Goal: Information Seeking & Learning: Learn about a topic

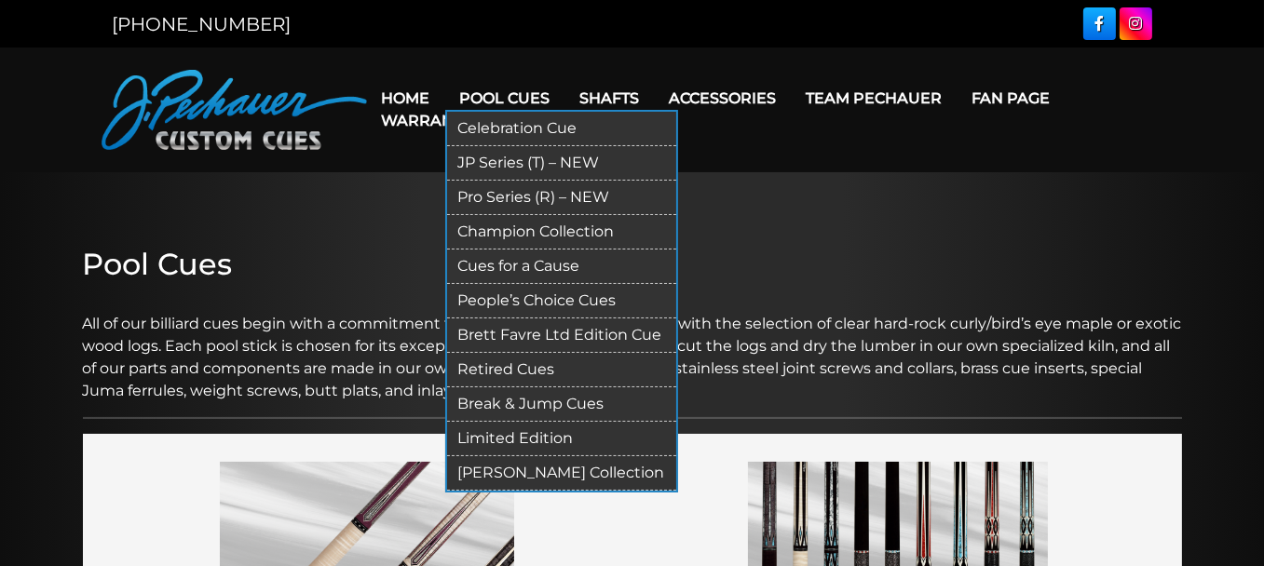
click at [503, 159] on link "JP Series (T) – NEW" at bounding box center [561, 163] width 229 height 34
click at [475, 362] on link "Retired Cues" at bounding box center [561, 370] width 229 height 34
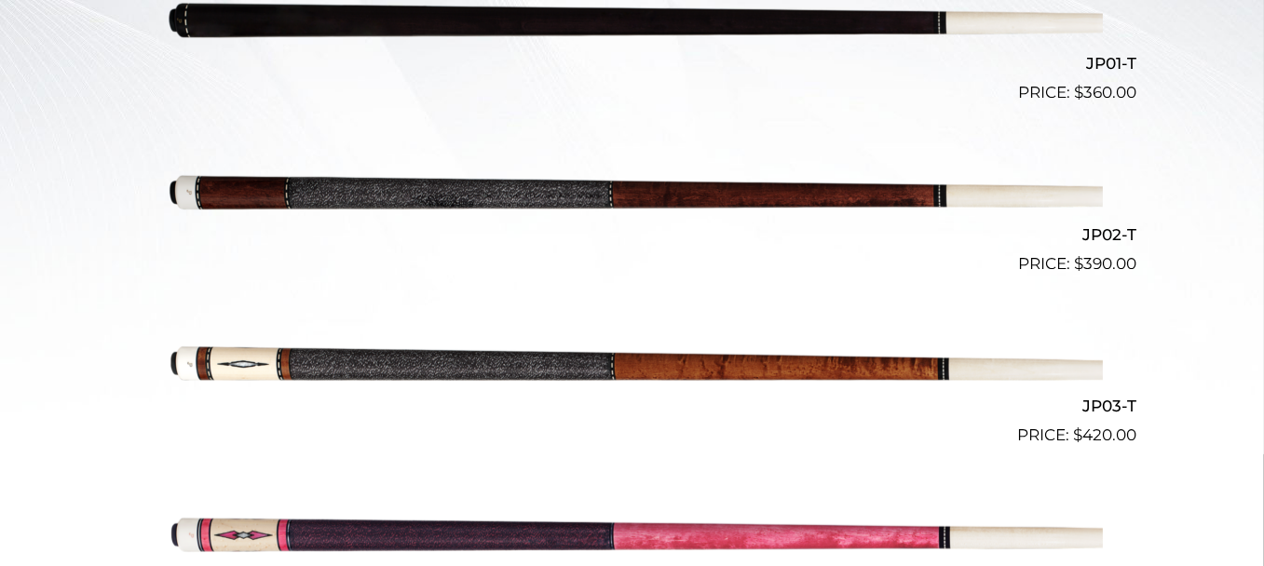
scroll to position [650, 0]
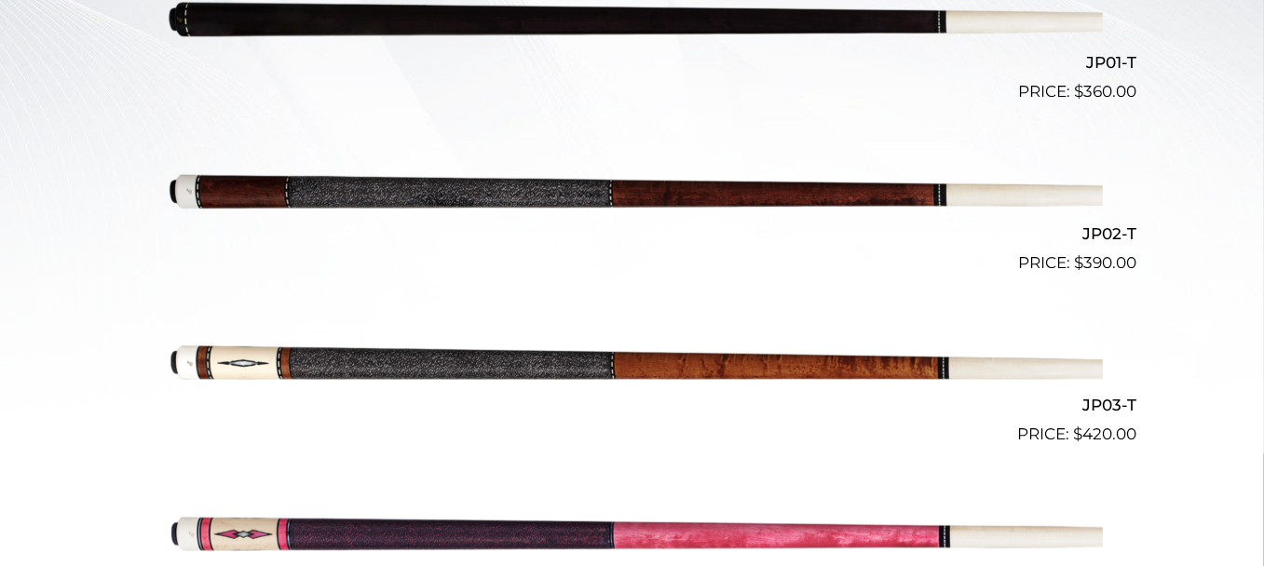
click at [470, 183] on img at bounding box center [632, 190] width 941 height 157
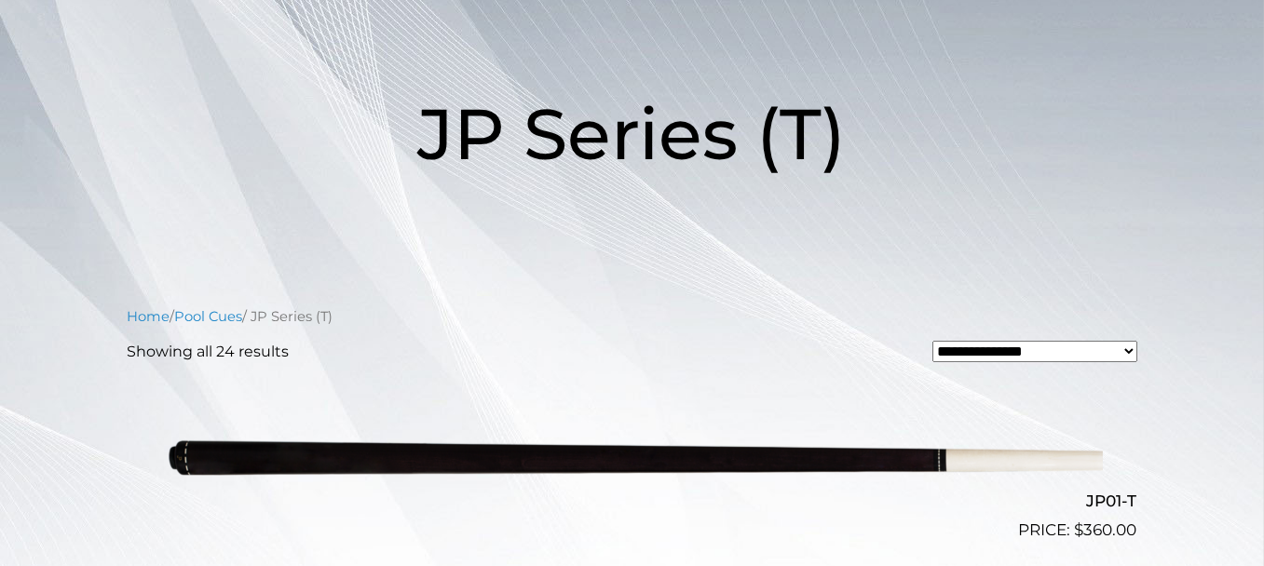
scroll to position [205, 0]
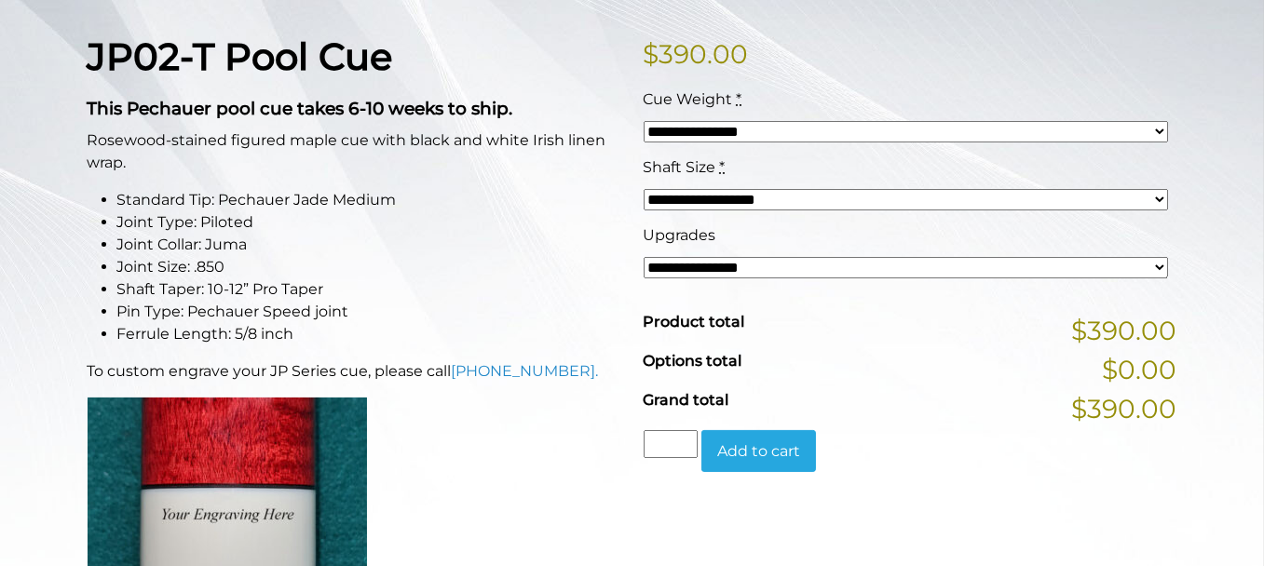
scroll to position [417, 0]
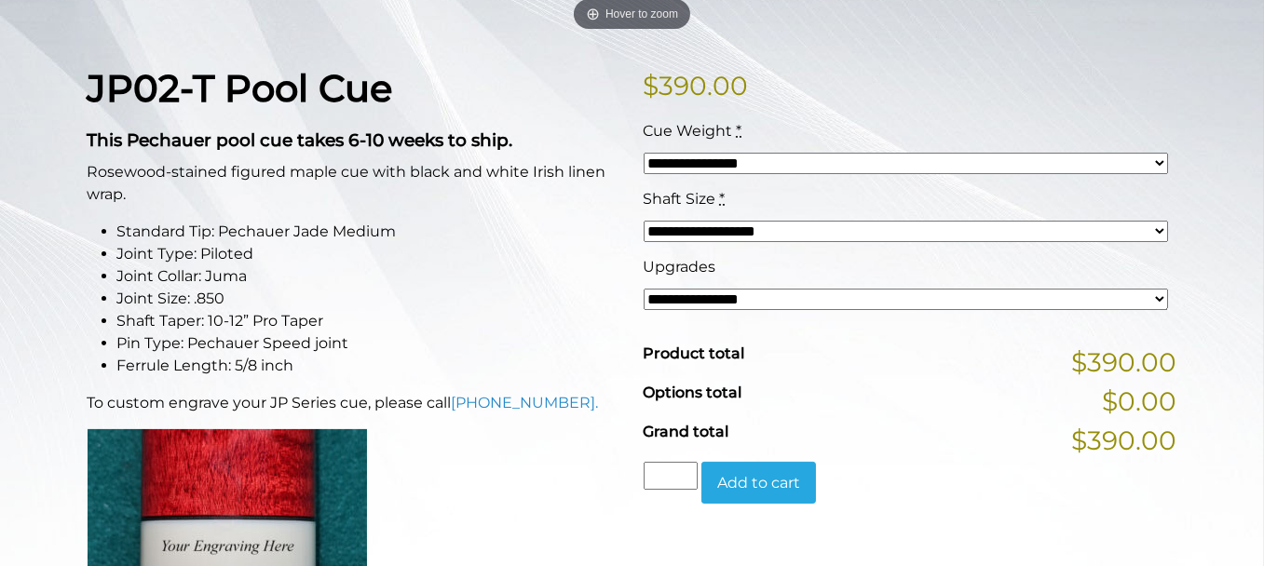
click at [821, 293] on select "**********" at bounding box center [906, 299] width 524 height 21
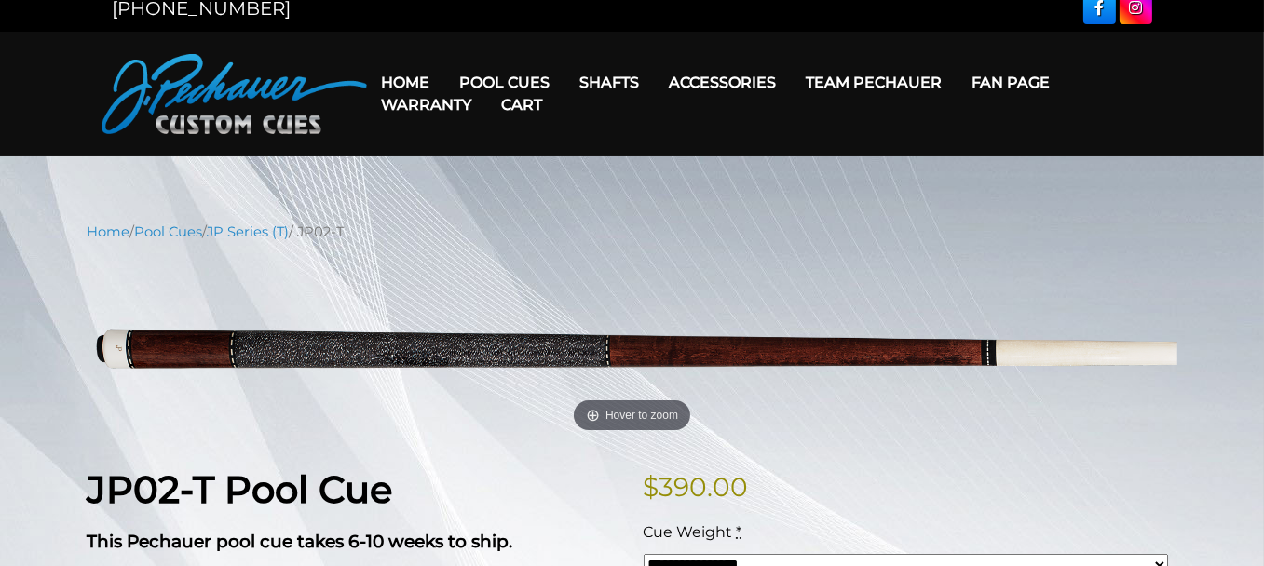
scroll to position [12, 0]
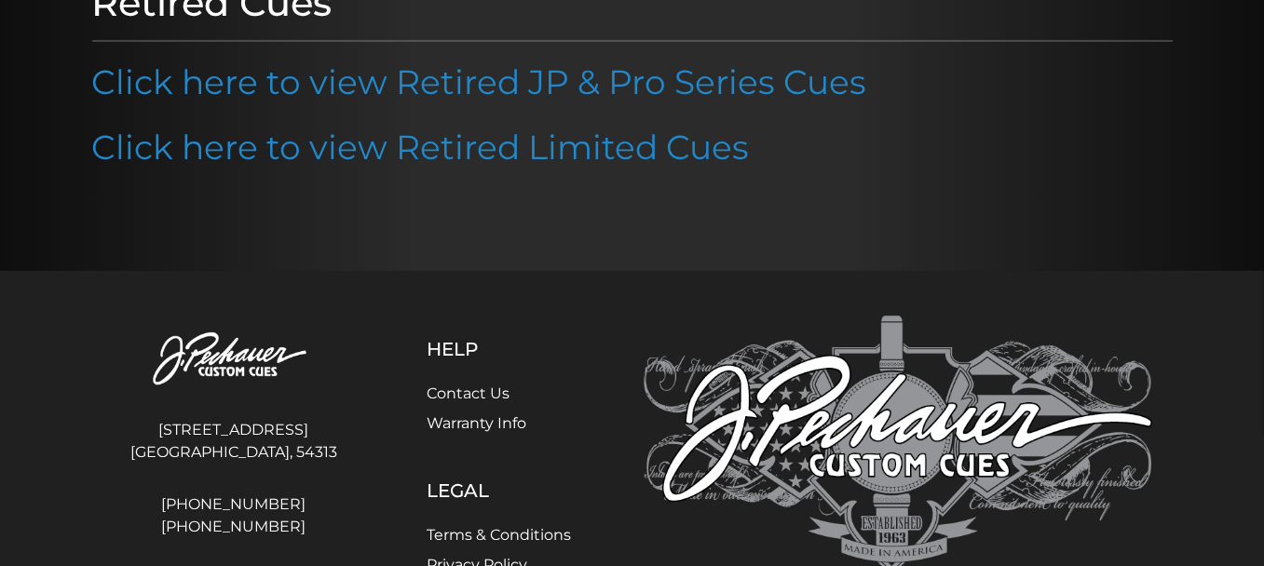
scroll to position [278, 0]
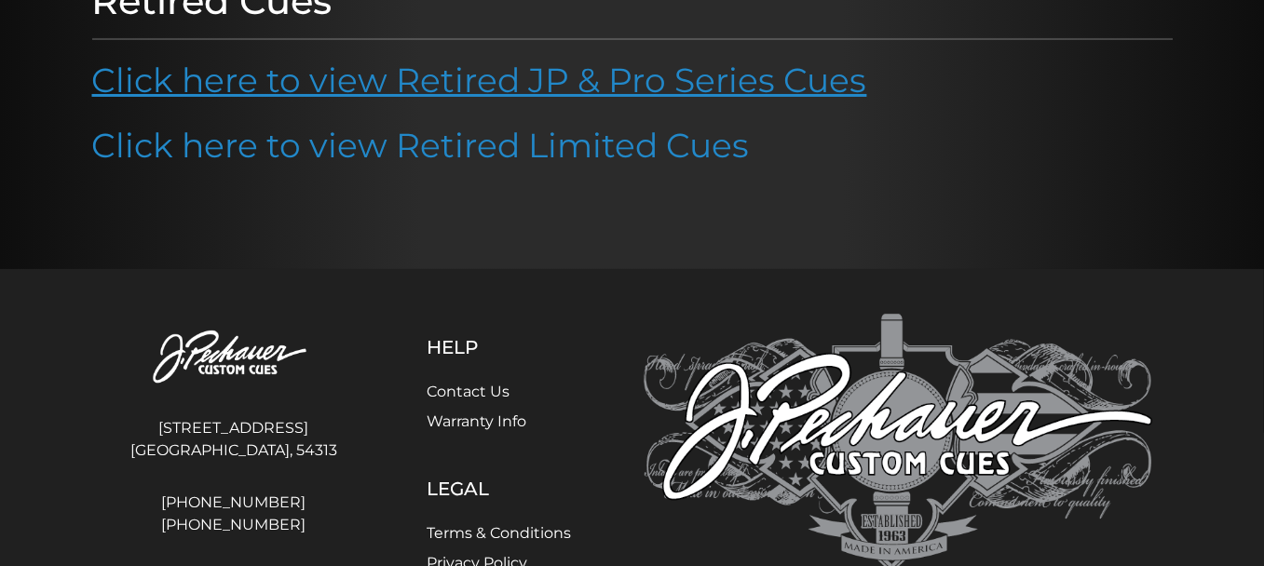
click at [387, 85] on link "Click here to view Retired JP & Pro Series Cues" at bounding box center [479, 80] width 775 height 41
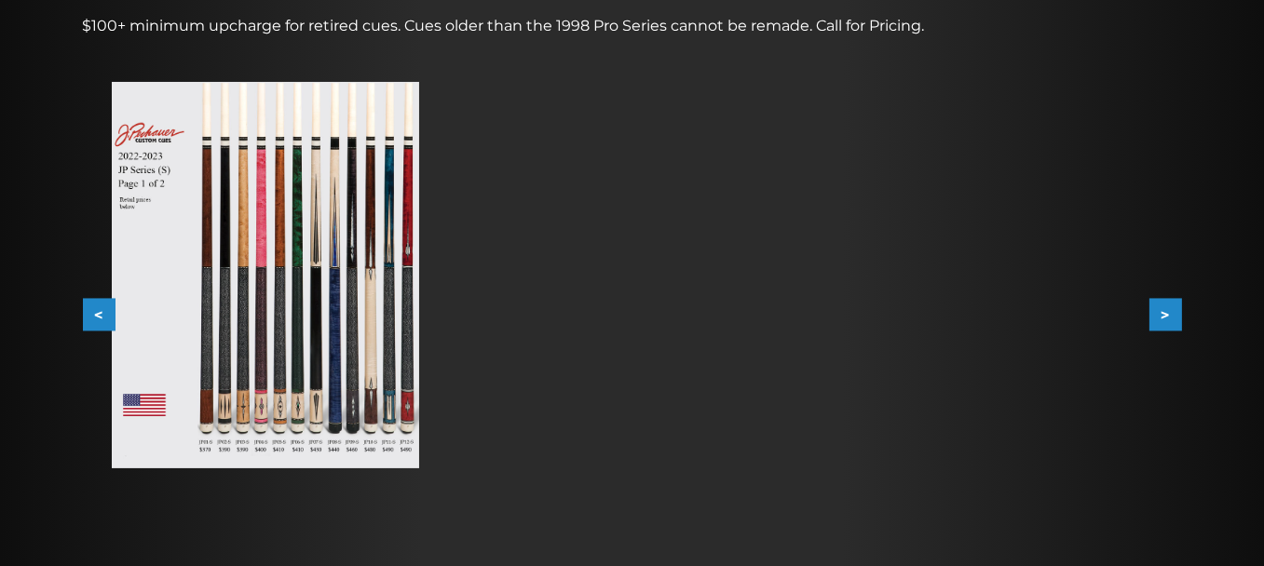
scroll to position [279, 0]
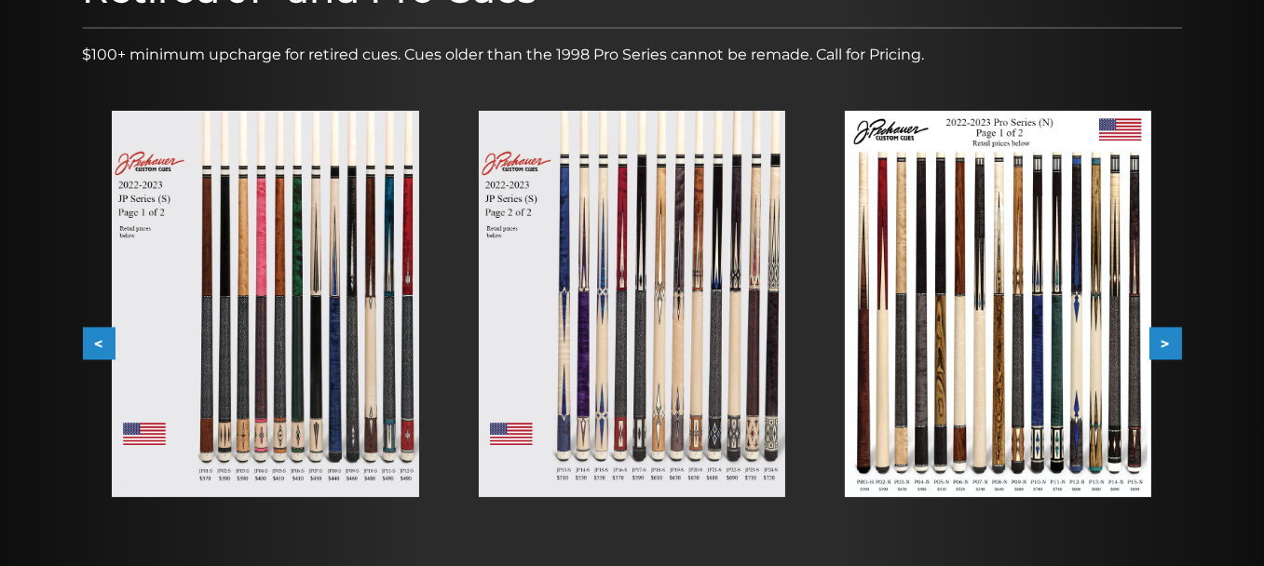
click at [1171, 346] on button ">" at bounding box center [1166, 344] width 33 height 33
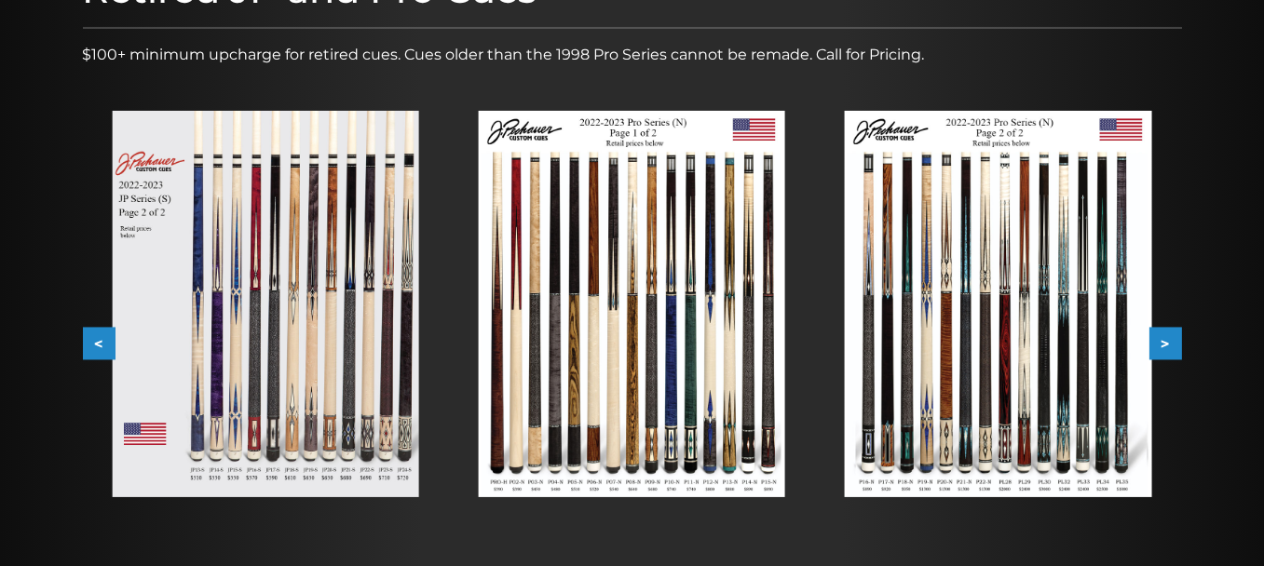
click at [1171, 346] on button ">" at bounding box center [1166, 344] width 33 height 33
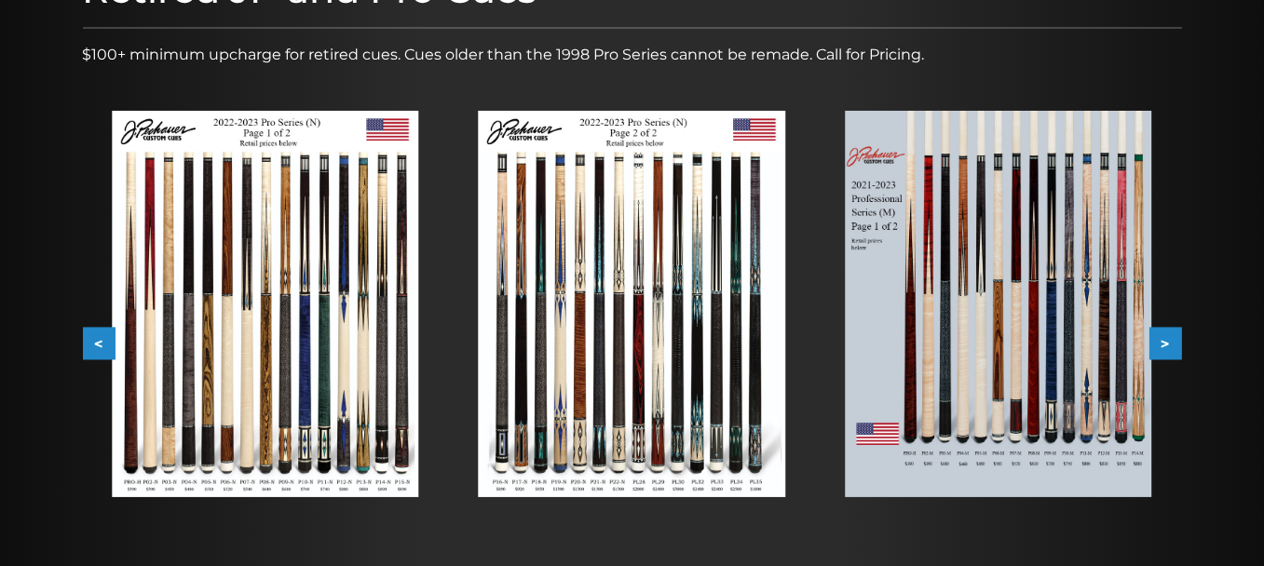
click at [1171, 346] on button ">" at bounding box center [1166, 344] width 33 height 33
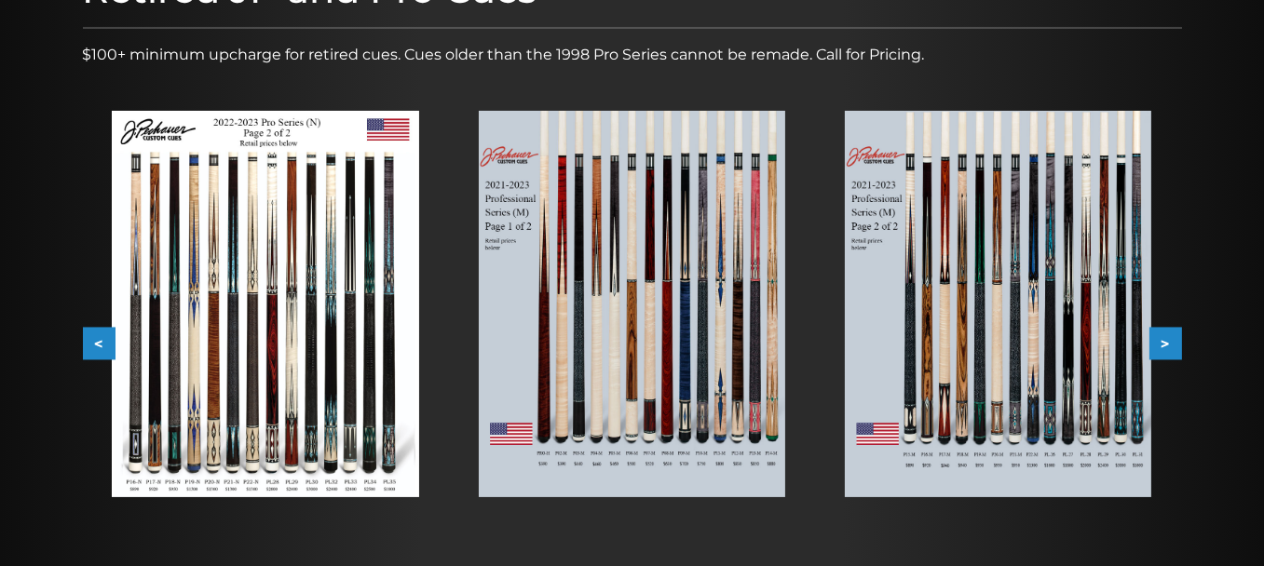
click at [1171, 346] on button ">" at bounding box center [1166, 344] width 33 height 33
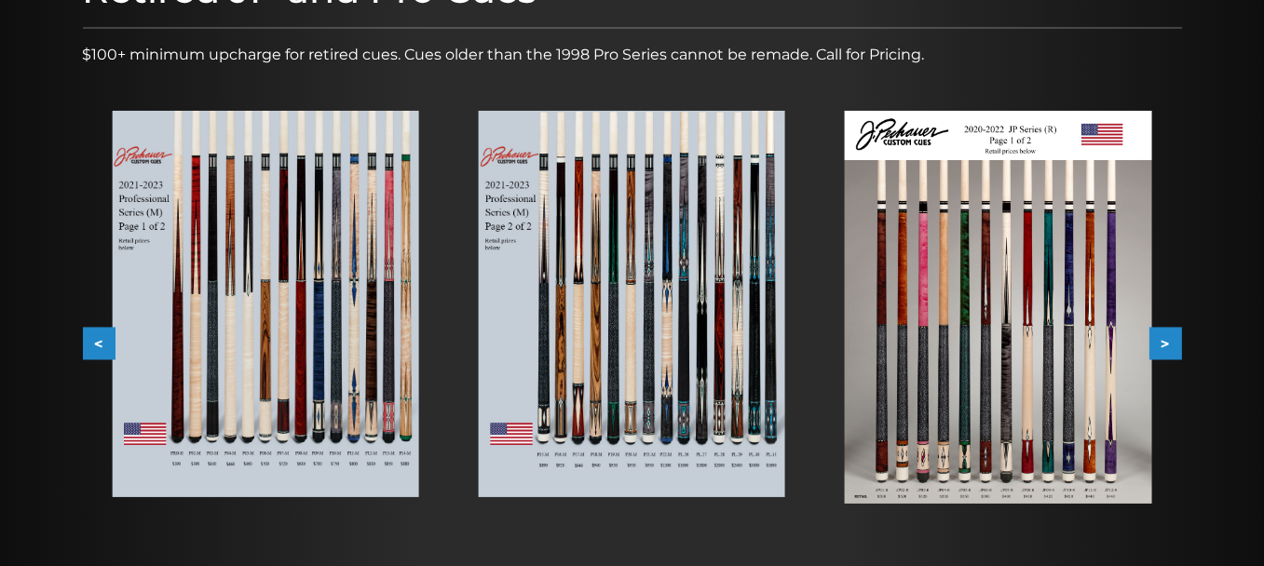
click at [1171, 346] on button ">" at bounding box center [1166, 344] width 33 height 33
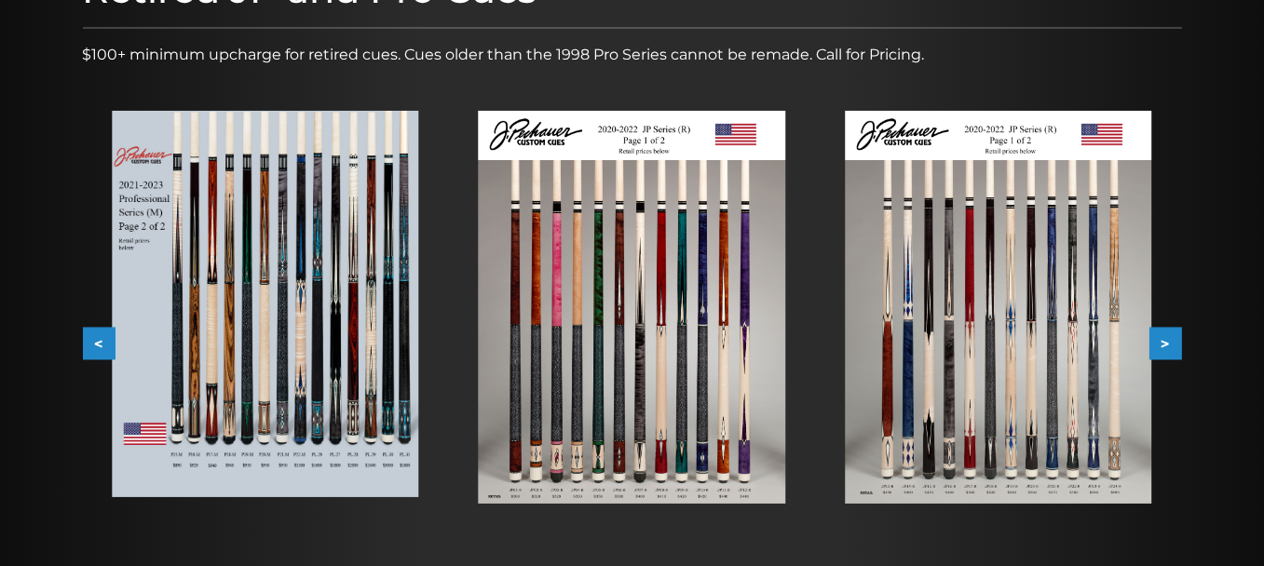
click at [1171, 346] on button ">" at bounding box center [1166, 344] width 33 height 33
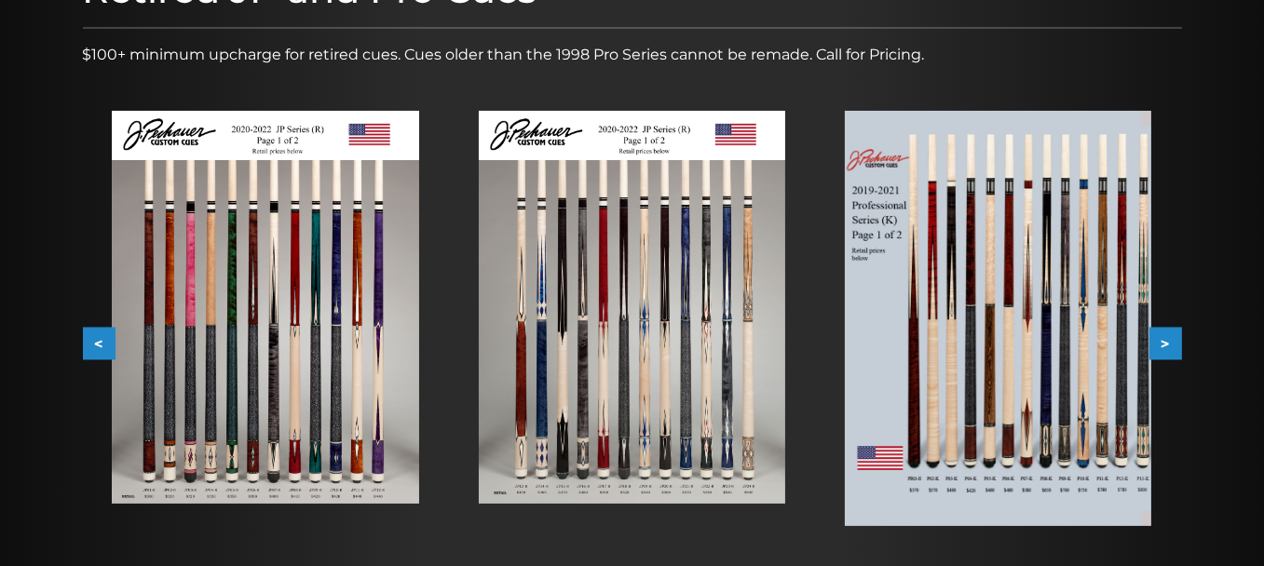
click at [1171, 346] on button ">" at bounding box center [1166, 344] width 33 height 33
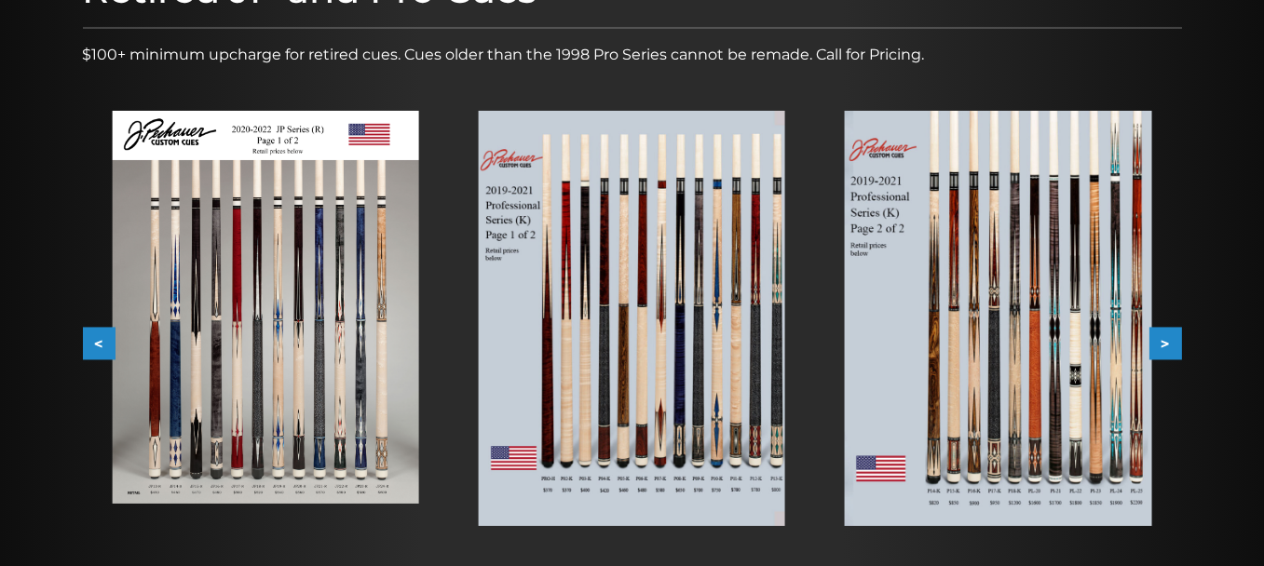
click at [1171, 346] on button ">" at bounding box center [1166, 344] width 33 height 33
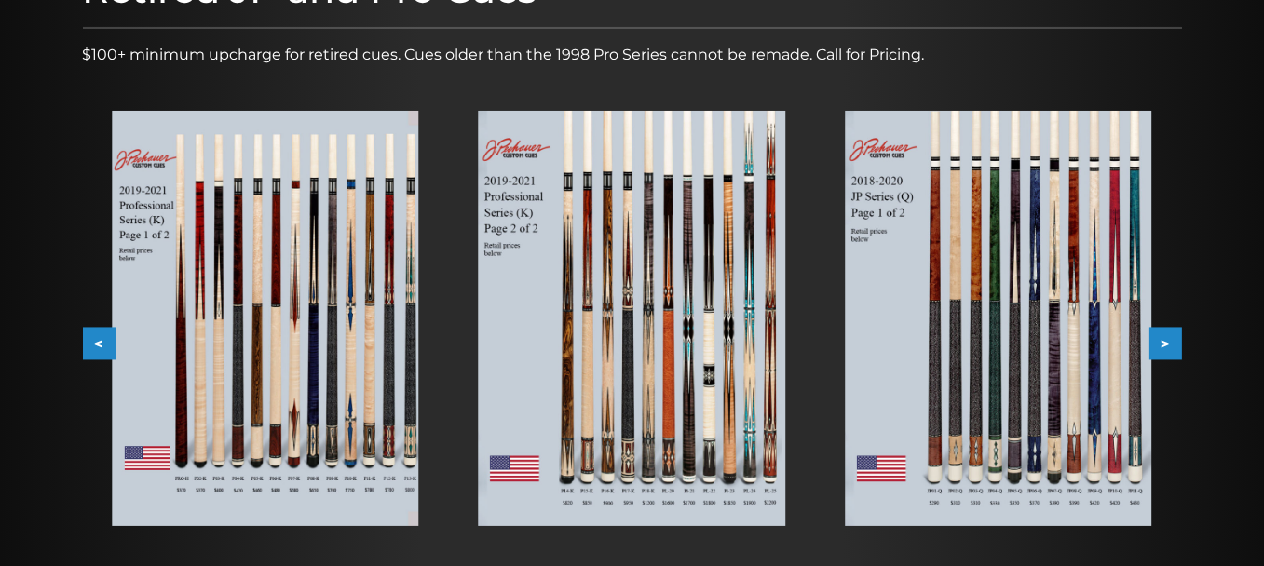
click at [1171, 346] on button ">" at bounding box center [1166, 344] width 33 height 33
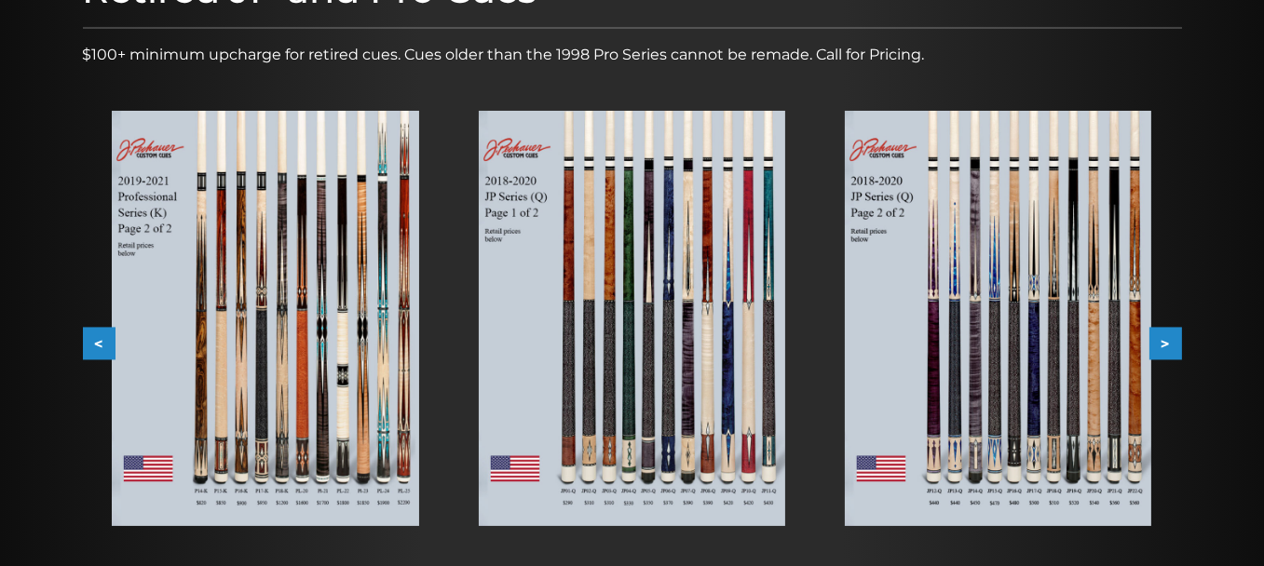
click at [1171, 346] on button ">" at bounding box center [1166, 344] width 33 height 33
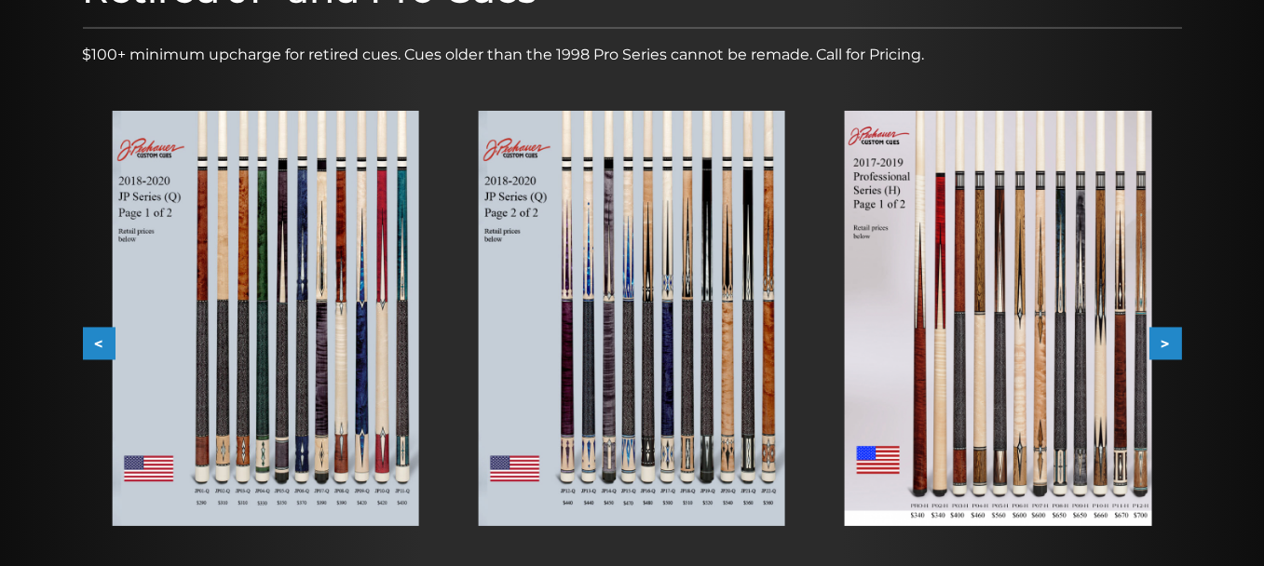
click at [1171, 346] on button ">" at bounding box center [1166, 344] width 33 height 33
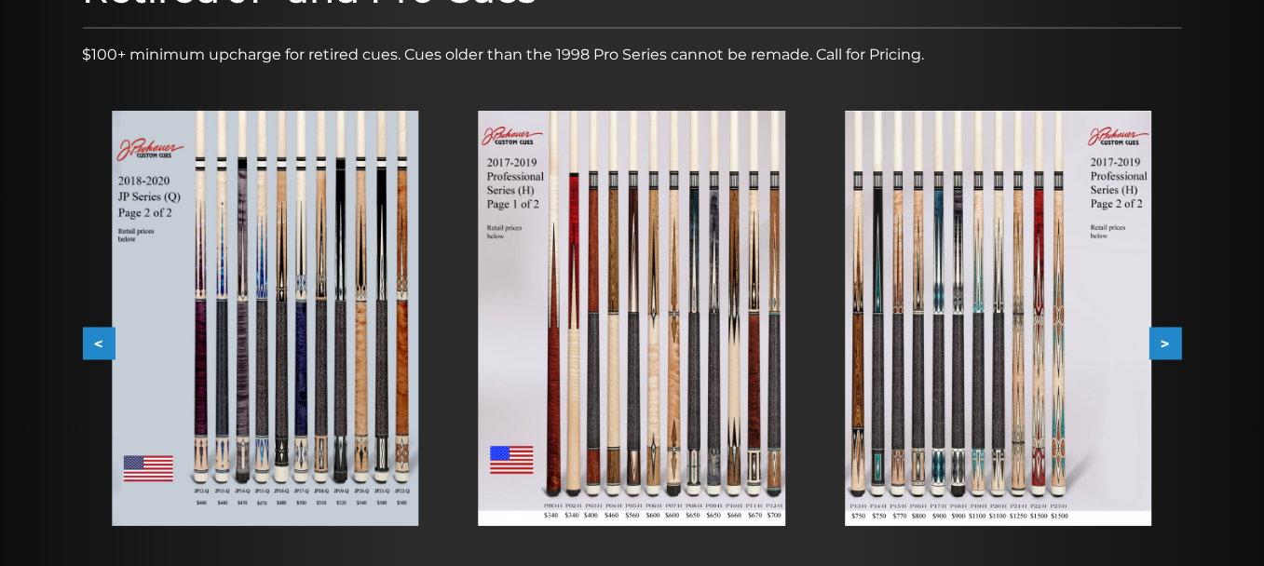
click at [1171, 346] on button ">" at bounding box center [1166, 344] width 33 height 33
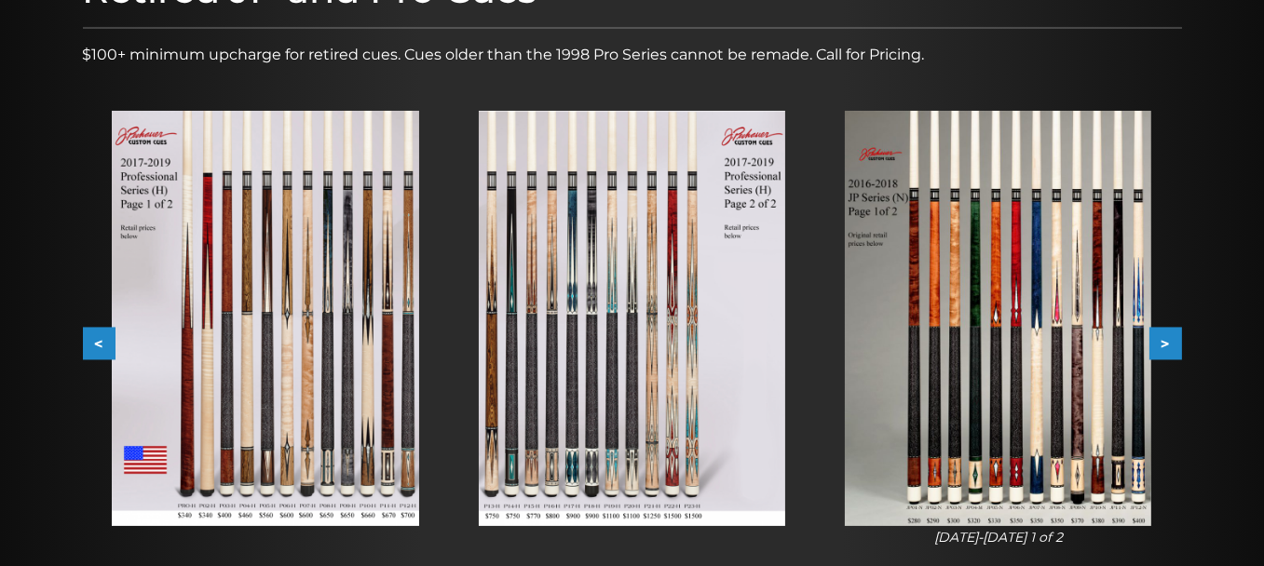
click at [1171, 346] on button ">" at bounding box center [1166, 344] width 33 height 33
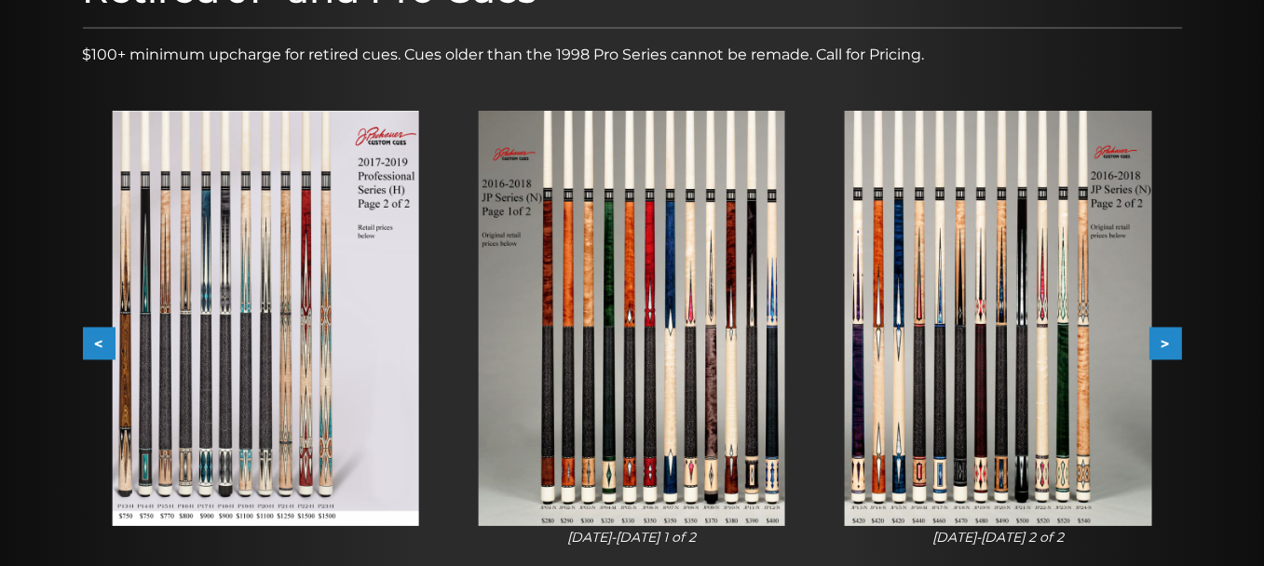
click at [1171, 346] on button ">" at bounding box center [1166, 344] width 33 height 33
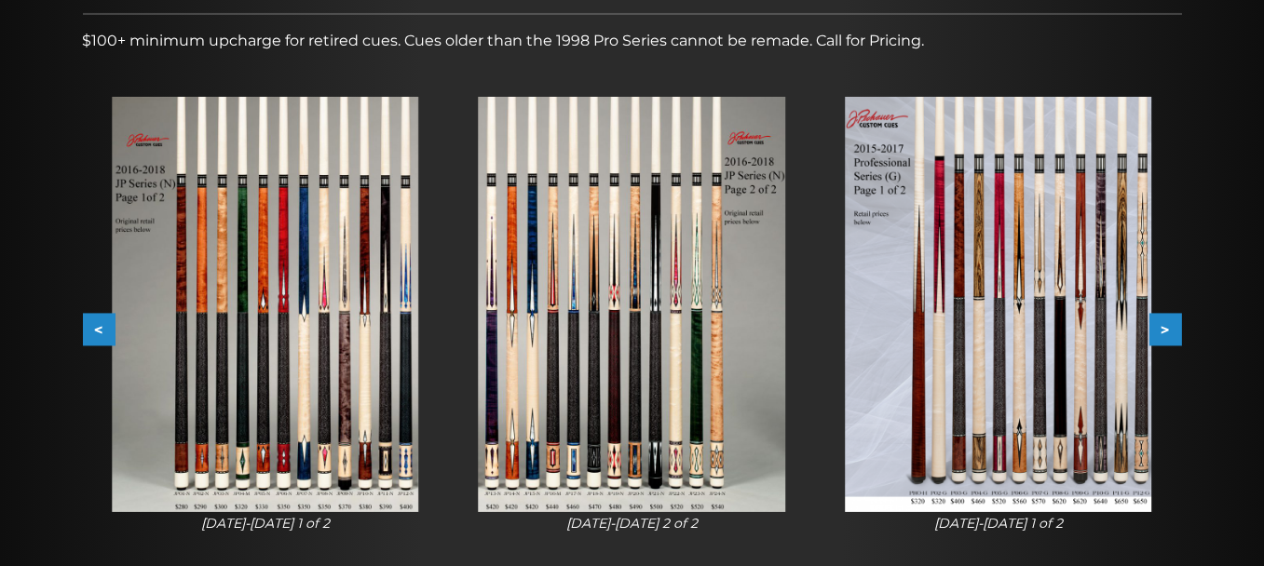
scroll to position [281, 0]
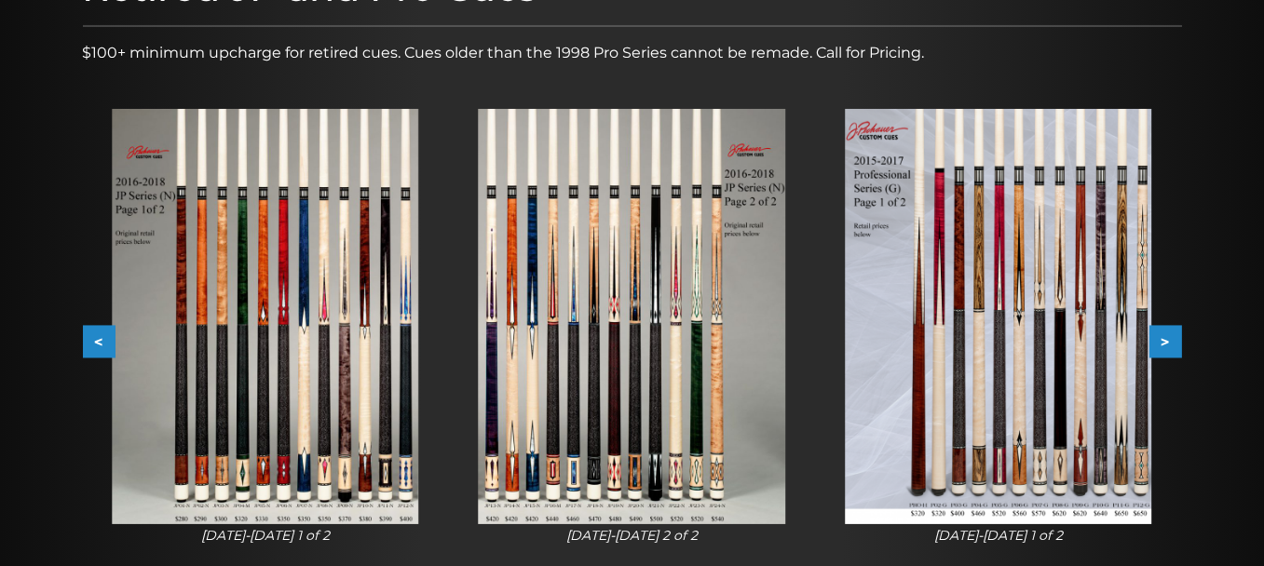
click at [1171, 346] on button ">" at bounding box center [1166, 342] width 33 height 33
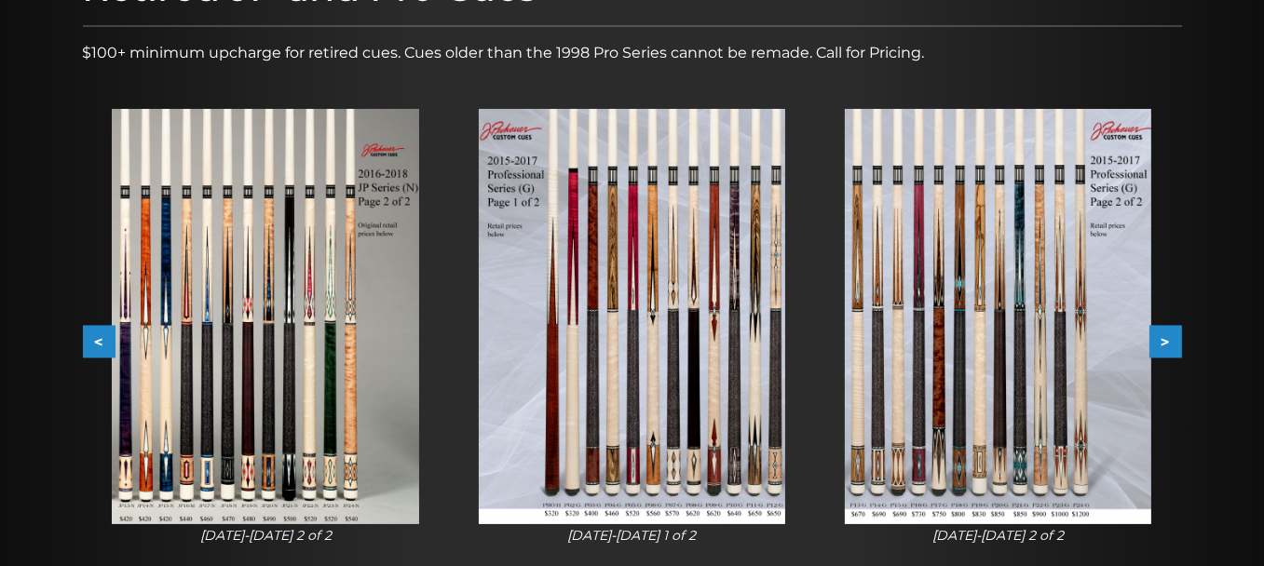
click at [1171, 346] on button ">" at bounding box center [1166, 342] width 33 height 33
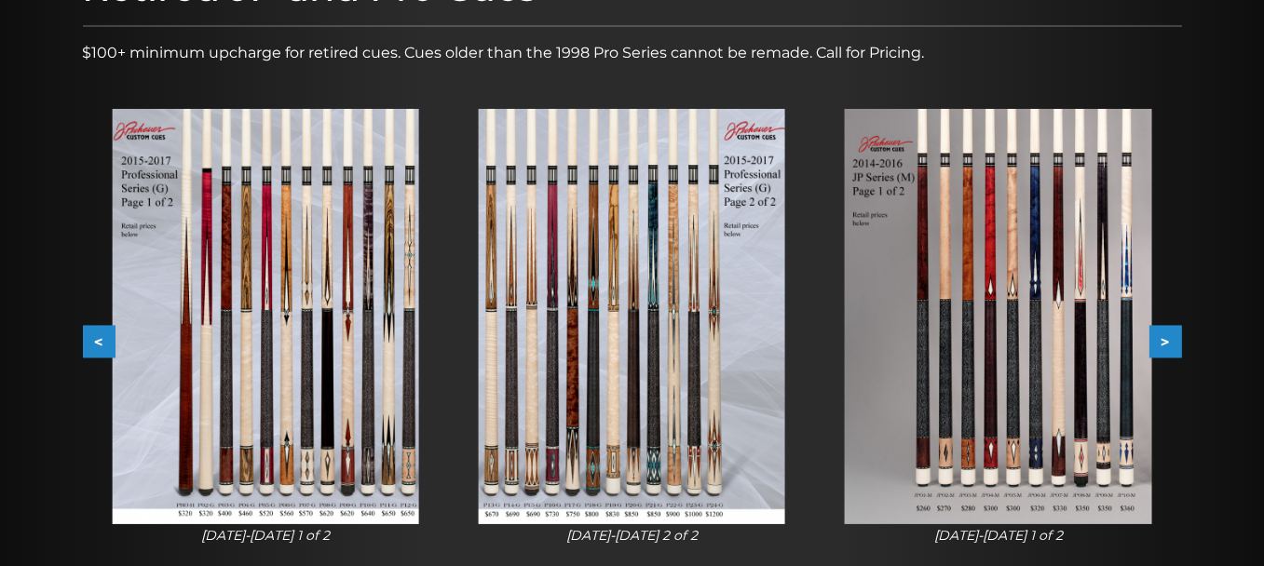
click at [1171, 346] on button ">" at bounding box center [1166, 342] width 33 height 33
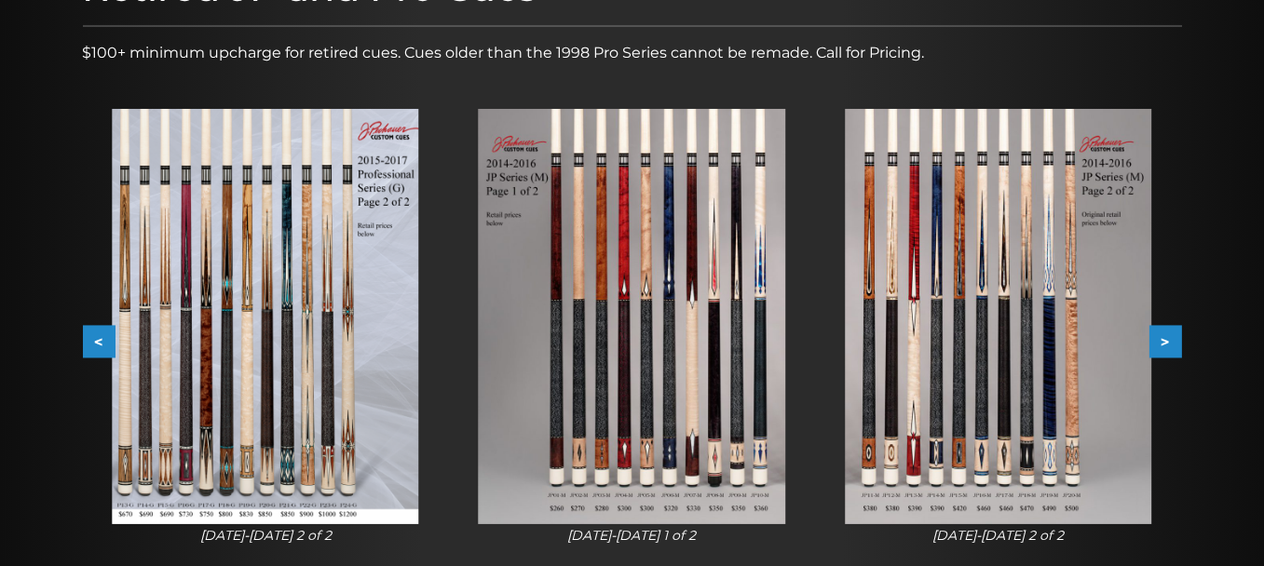
click at [1171, 346] on button ">" at bounding box center [1166, 342] width 33 height 33
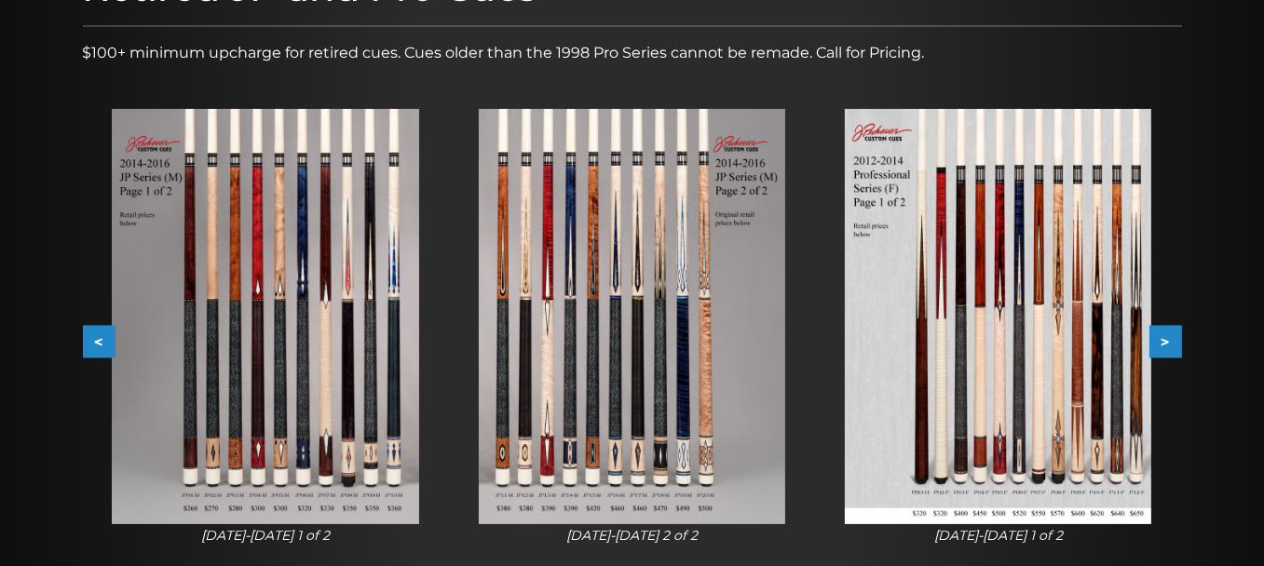
click at [1171, 346] on button ">" at bounding box center [1166, 342] width 33 height 33
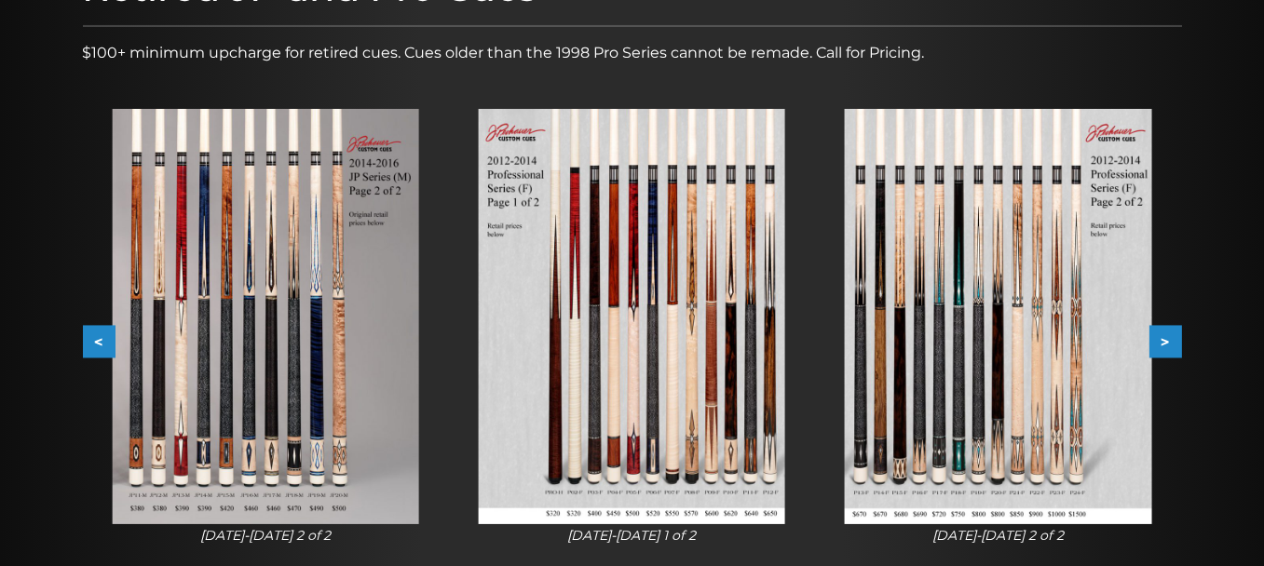
click at [1171, 346] on button ">" at bounding box center [1166, 342] width 33 height 33
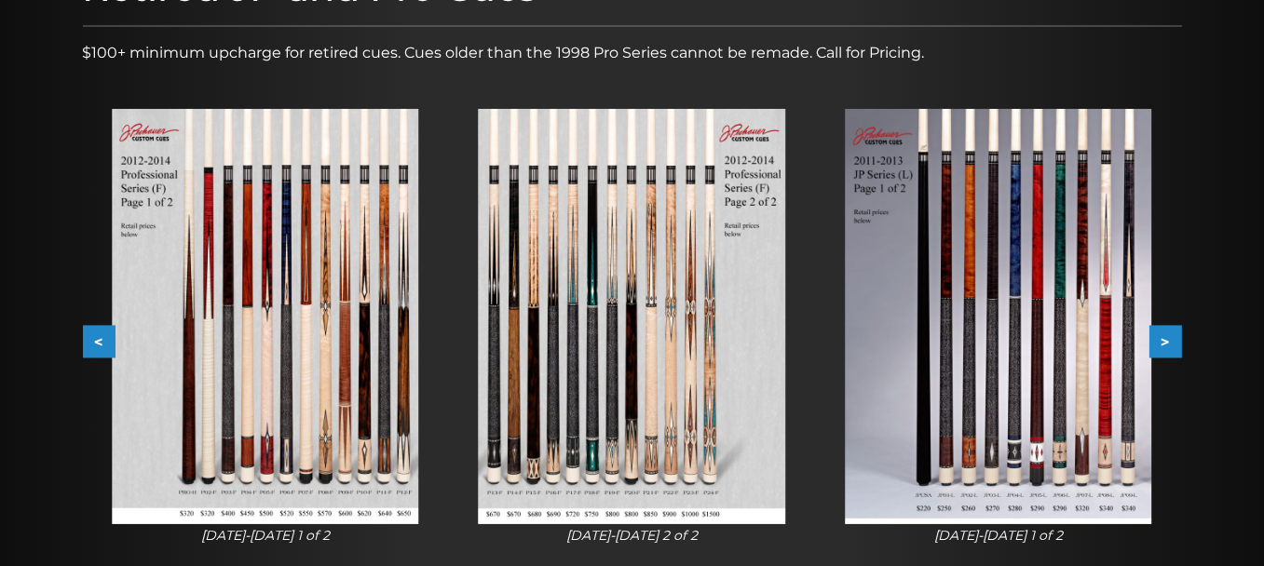
click at [1171, 346] on button ">" at bounding box center [1166, 342] width 33 height 33
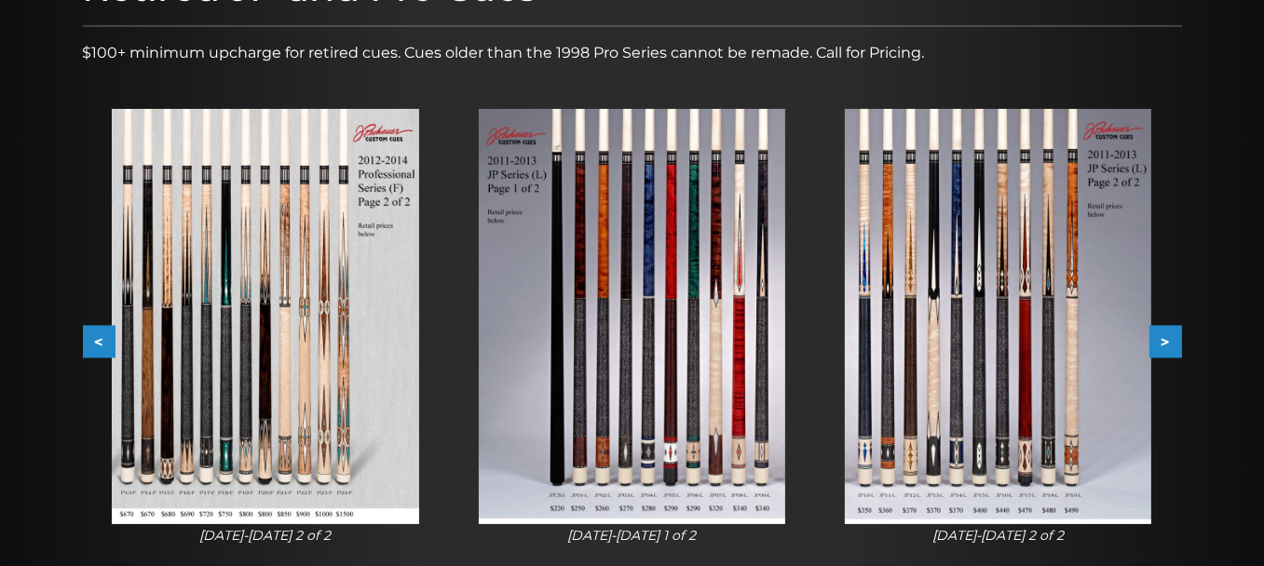
click at [1171, 346] on button ">" at bounding box center [1166, 342] width 33 height 33
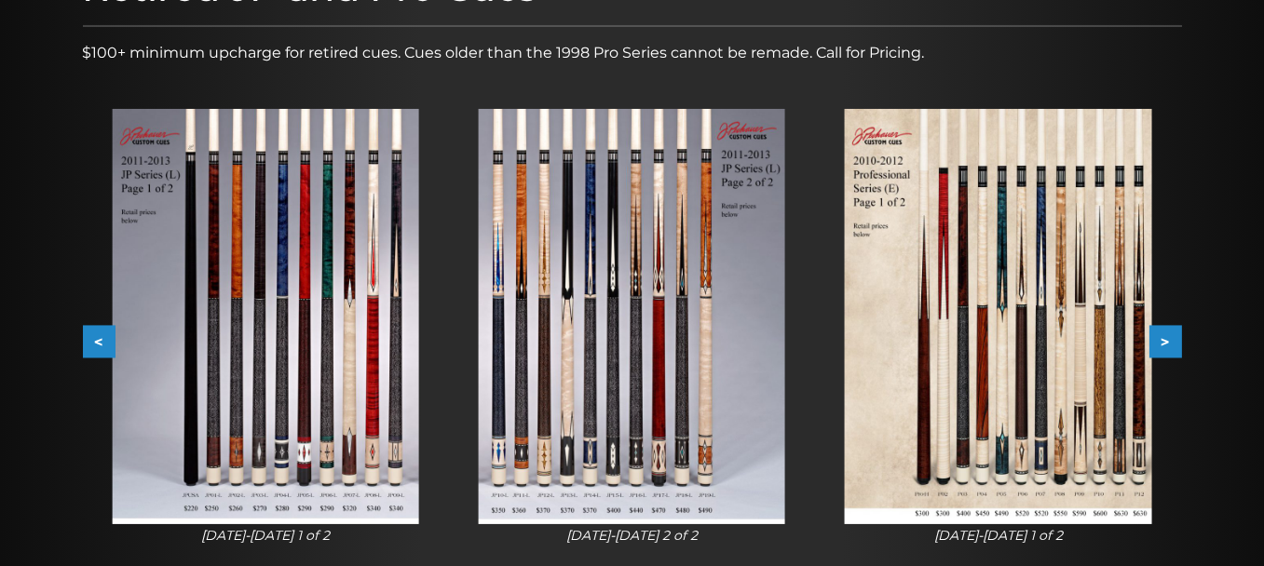
click at [1171, 346] on button ">" at bounding box center [1166, 342] width 33 height 33
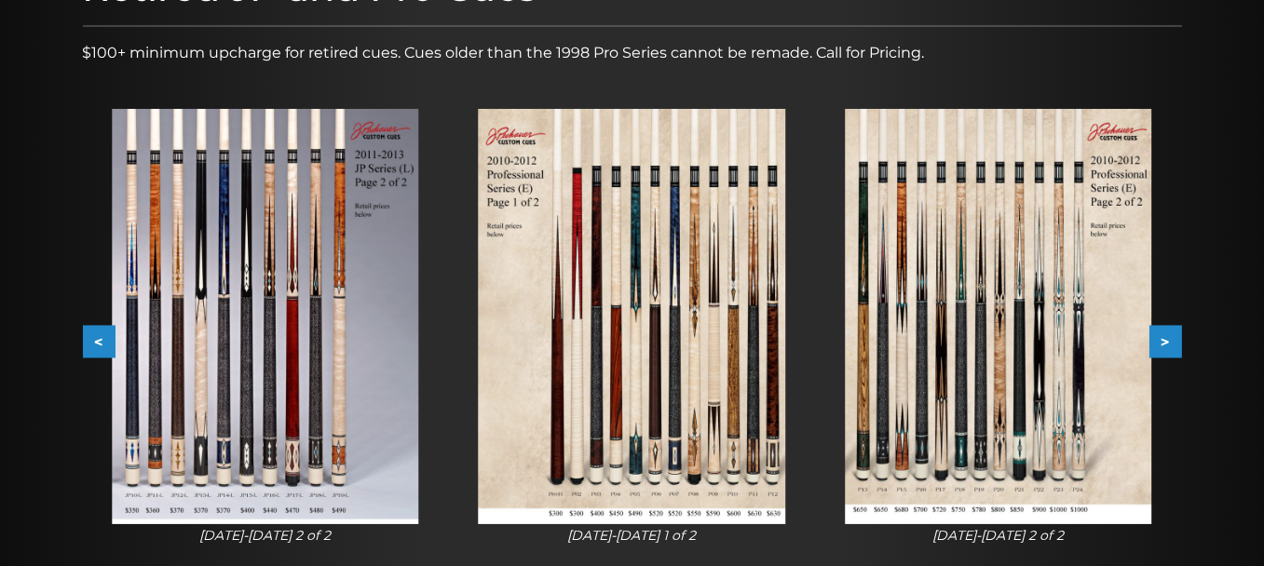
click at [1171, 346] on button ">" at bounding box center [1166, 342] width 33 height 33
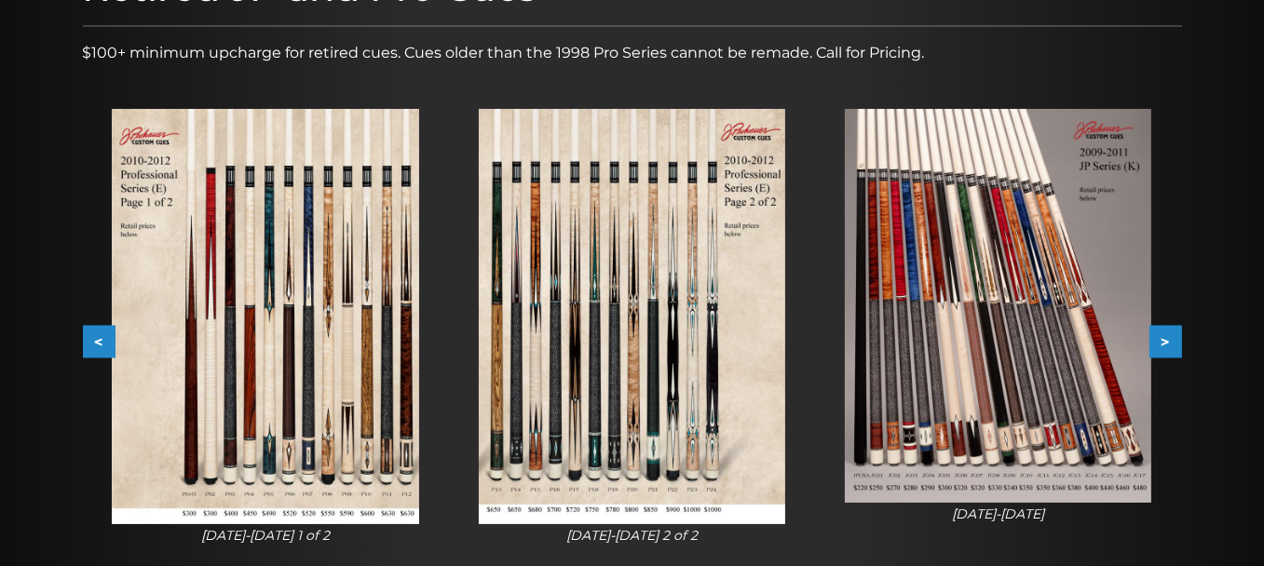
click at [1171, 346] on button ">" at bounding box center [1166, 342] width 33 height 33
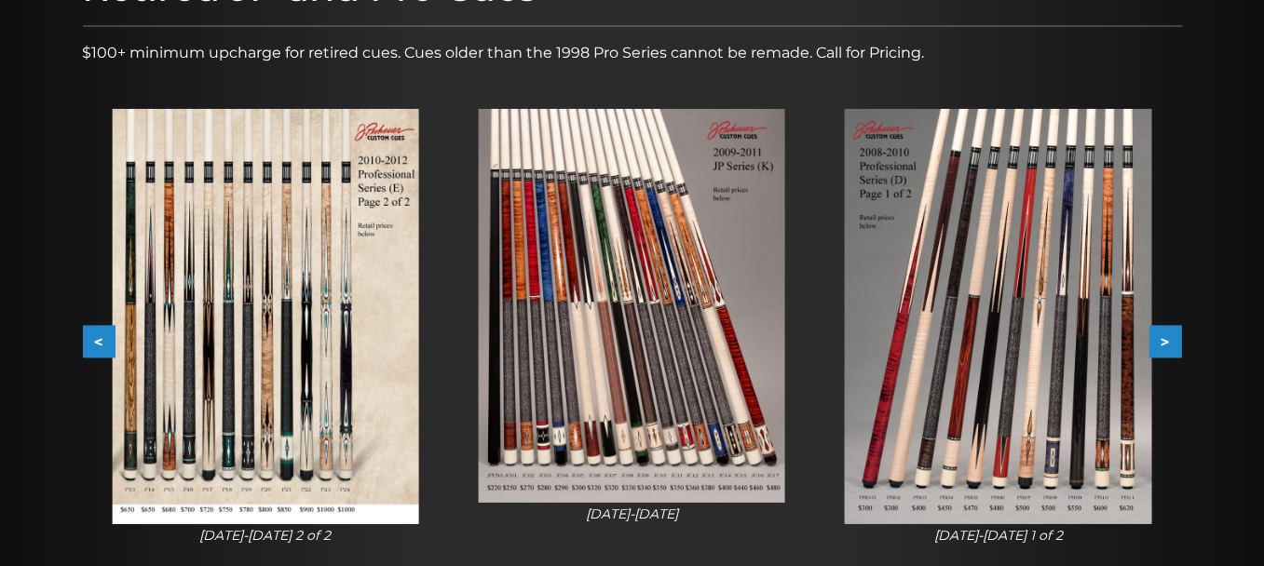
click at [1171, 346] on button ">" at bounding box center [1166, 342] width 33 height 33
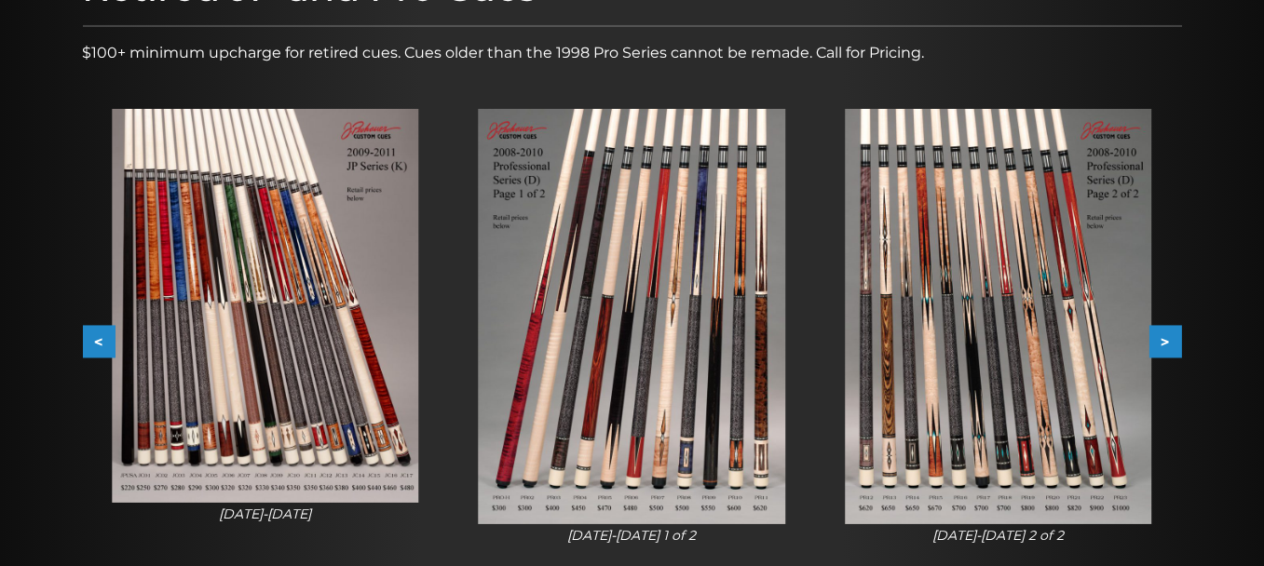
click at [1171, 346] on button ">" at bounding box center [1166, 342] width 33 height 33
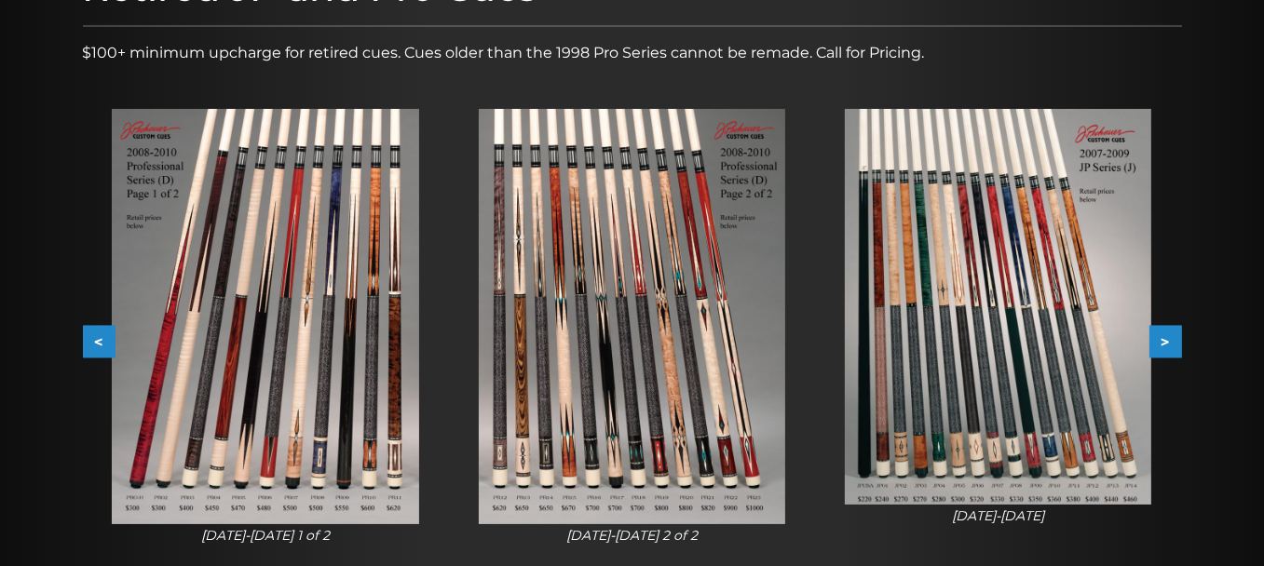
click at [1171, 346] on button ">" at bounding box center [1166, 342] width 33 height 33
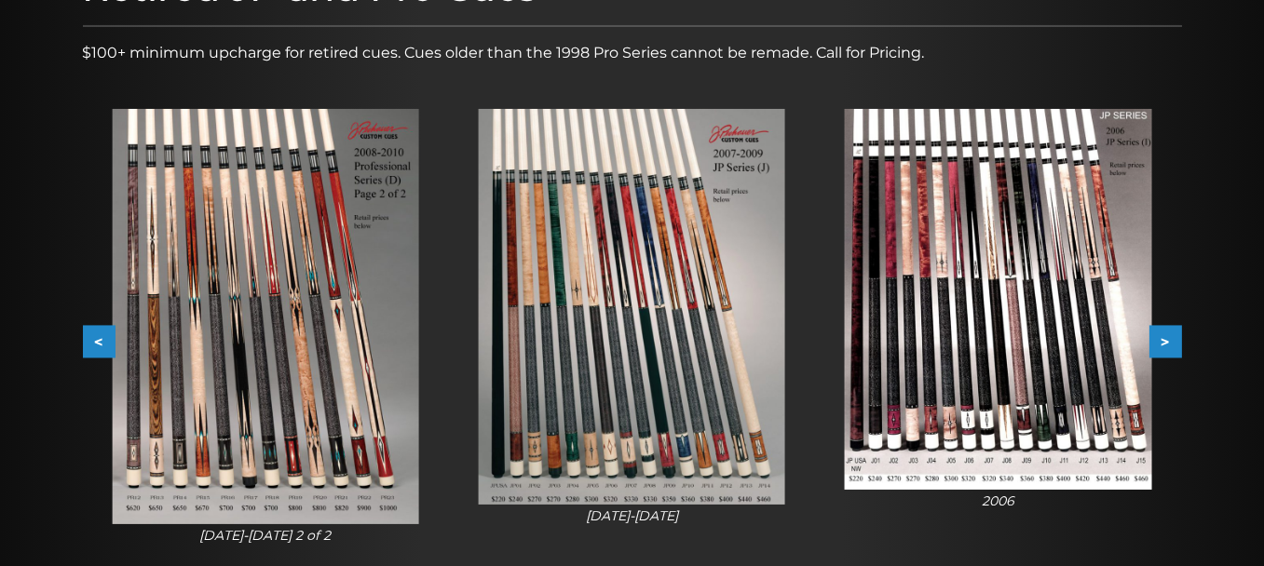
click at [1171, 346] on button ">" at bounding box center [1166, 342] width 33 height 33
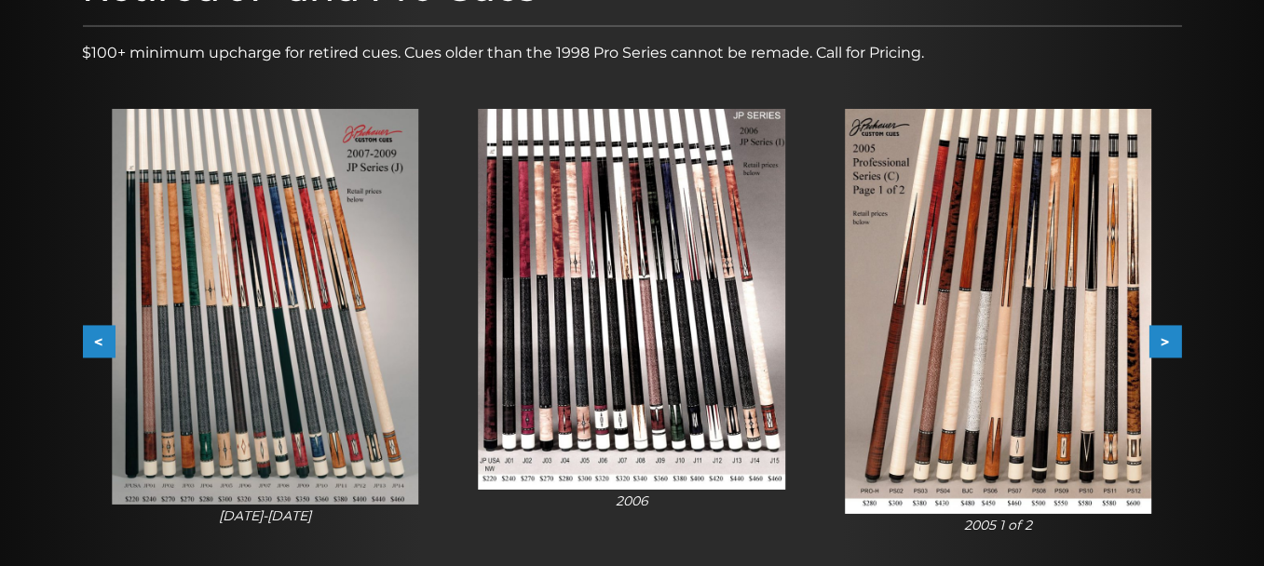
click at [1171, 346] on button ">" at bounding box center [1166, 342] width 33 height 33
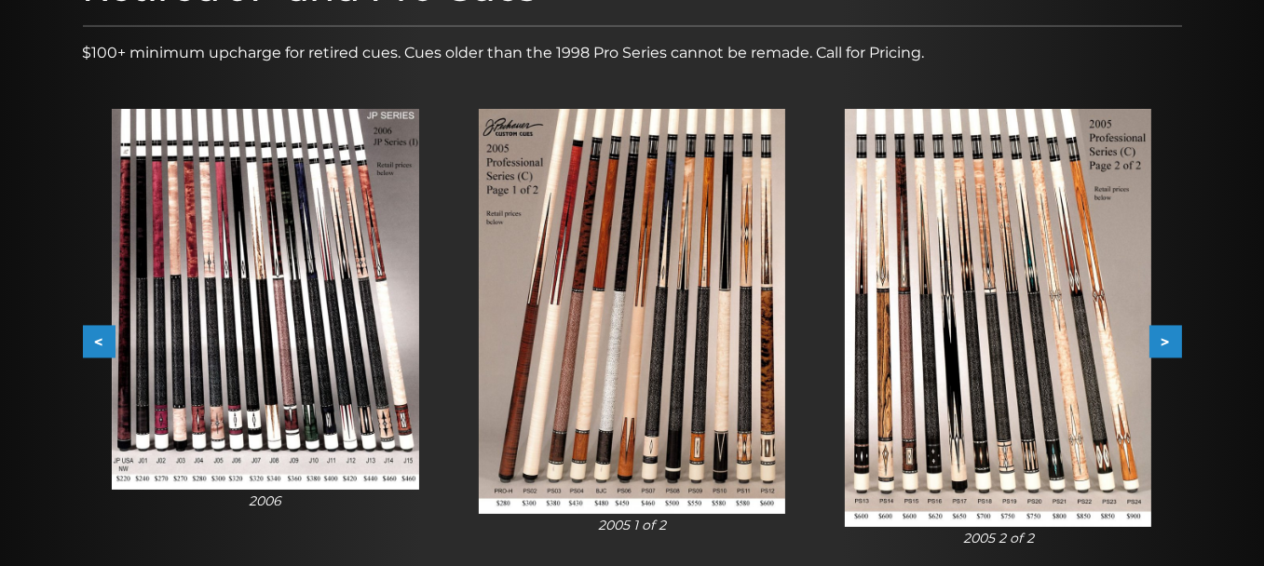
click at [1171, 346] on button ">" at bounding box center [1166, 342] width 33 height 33
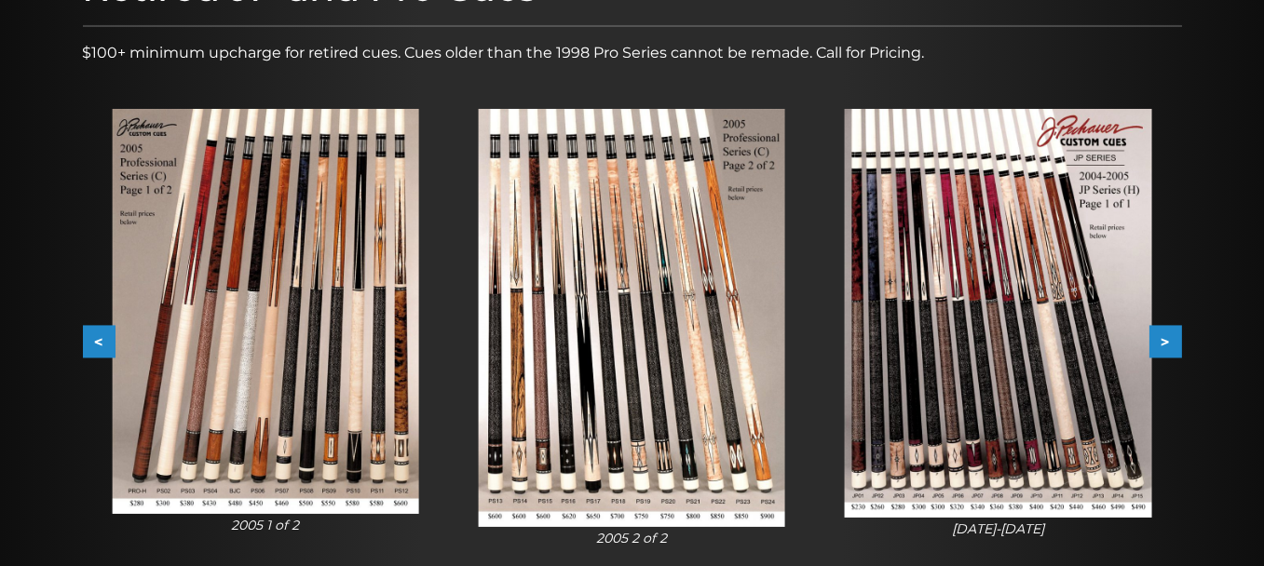
click at [1171, 346] on button ">" at bounding box center [1166, 342] width 33 height 33
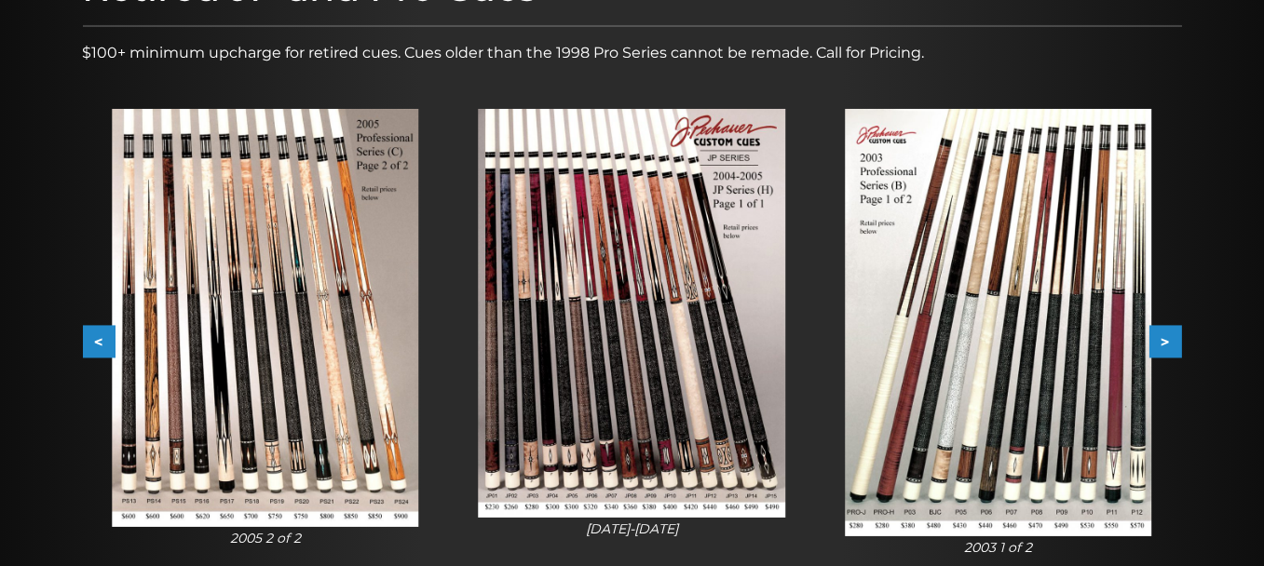
click at [1171, 346] on button ">" at bounding box center [1166, 342] width 33 height 33
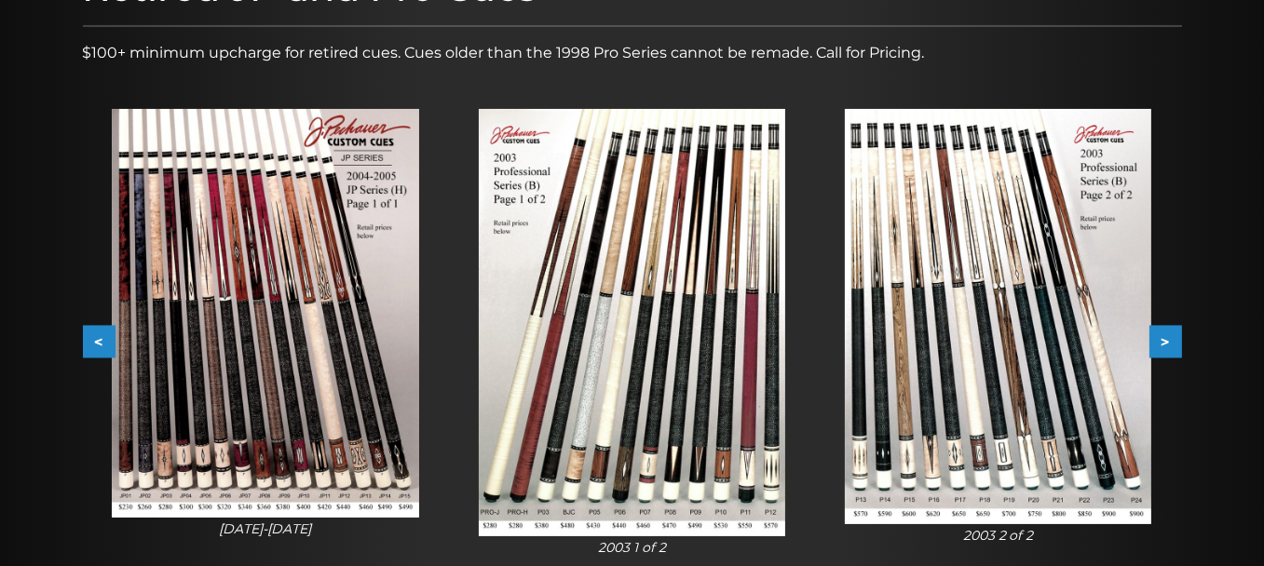
click at [1171, 346] on button ">" at bounding box center [1166, 342] width 33 height 33
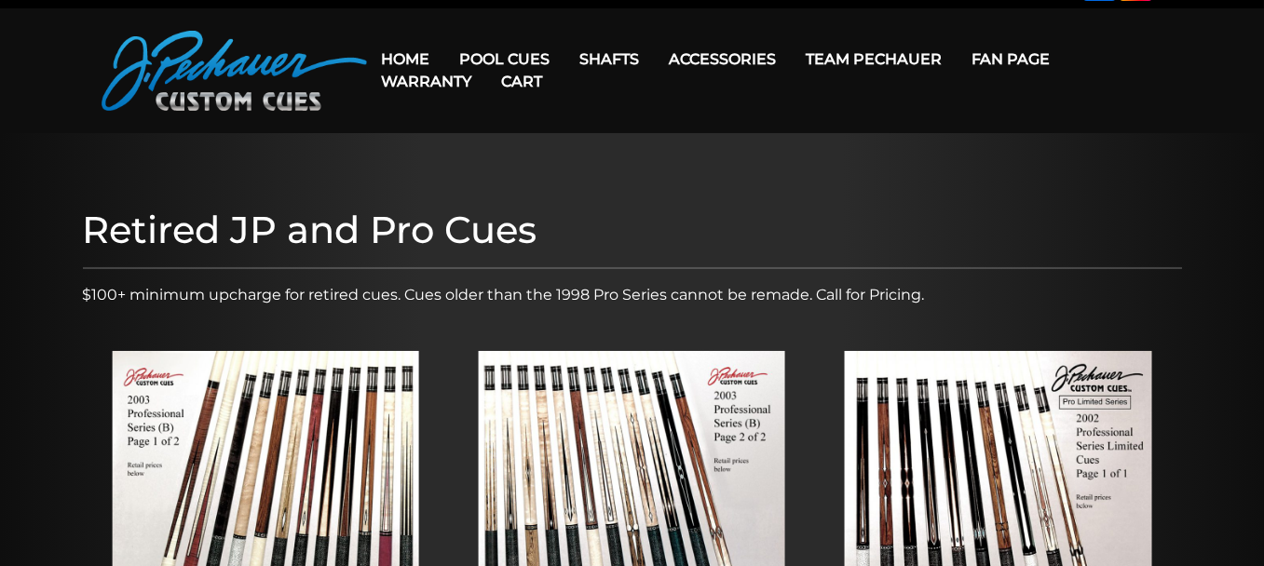
scroll to position [0, 0]
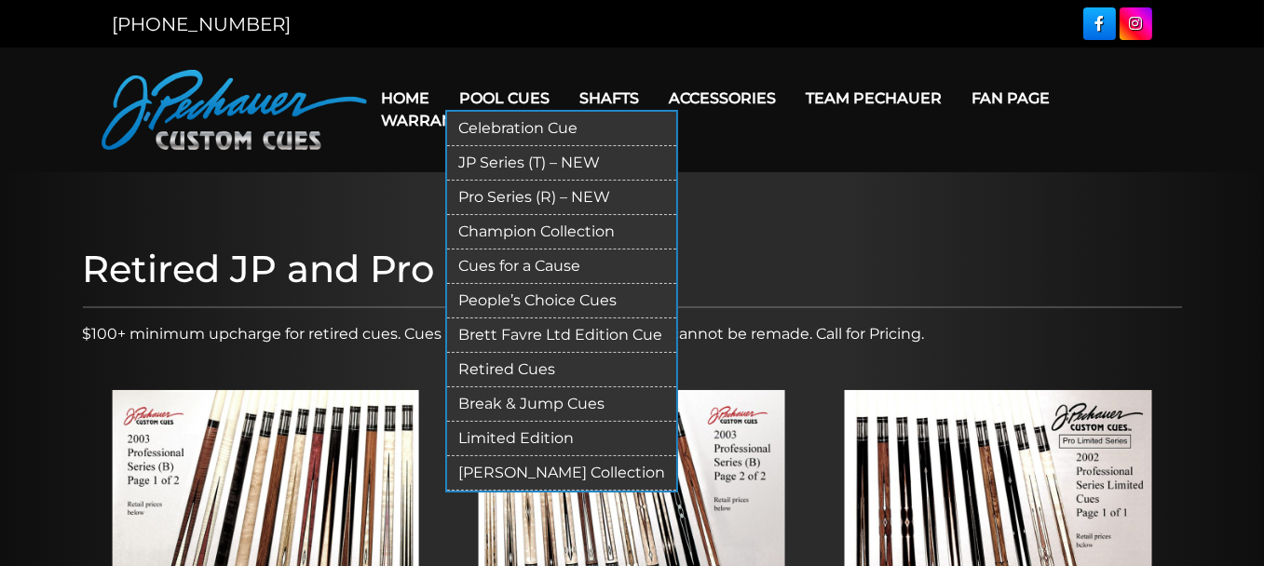
click at [500, 155] on link "JP Series (T) – NEW" at bounding box center [561, 163] width 229 height 34
